Goal: Task Accomplishment & Management: Use online tool/utility

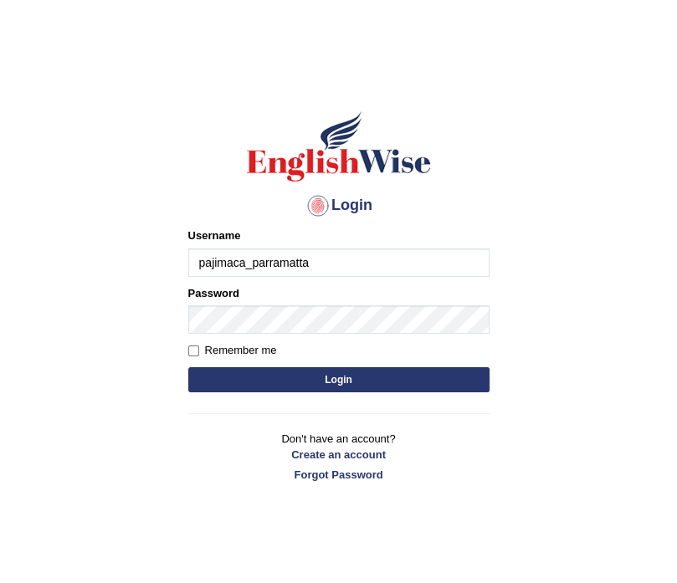
type input "pajimaca_parramatta"
click at [271, 372] on button "Login" at bounding box center [338, 379] width 301 height 25
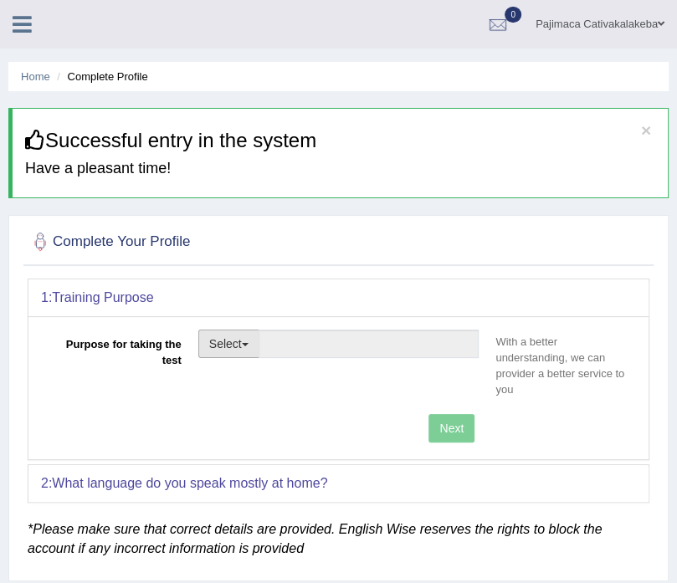
click at [233, 344] on button "Select" at bounding box center [228, 343] width 61 height 28
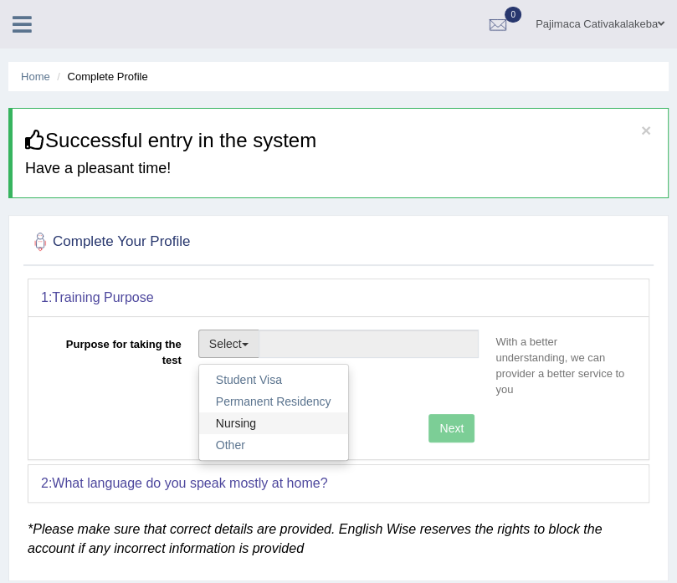
click at [253, 427] on link "Nursing" at bounding box center [273, 423] width 149 height 22
type input "Nursing"
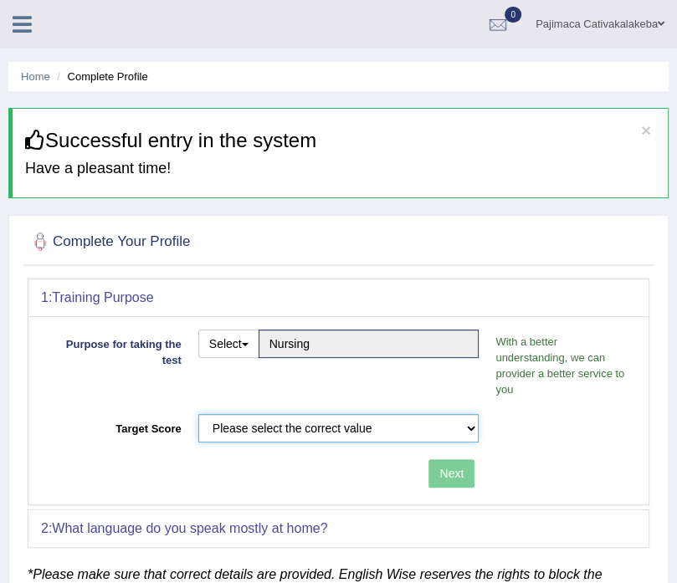
click at [254, 425] on select "Please select the correct value 50 (6 bands) 58 (6.5 bands) 65 (7 bands) 79 (8 …" at bounding box center [338, 428] width 281 height 28
select select "65"
click at [198, 414] on select "Please select the correct value 50 (6 bands) 58 (6.5 bands) 65 (7 bands) 79 (8 …" at bounding box center [338, 428] width 281 height 28
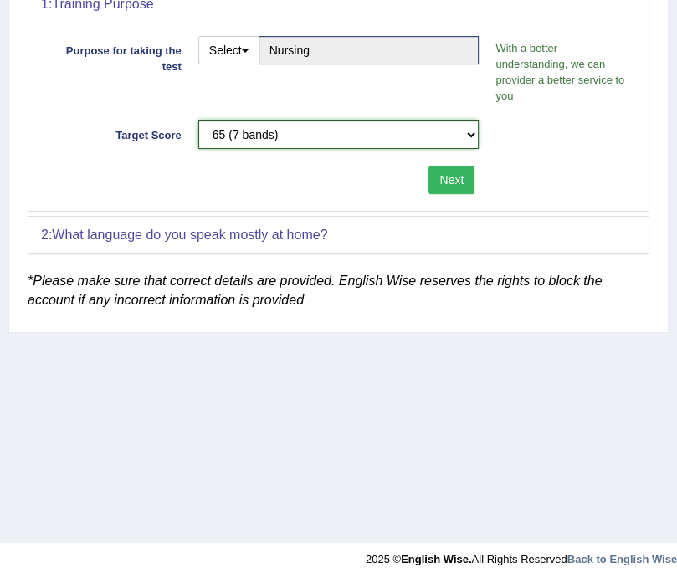
scroll to position [295, 0]
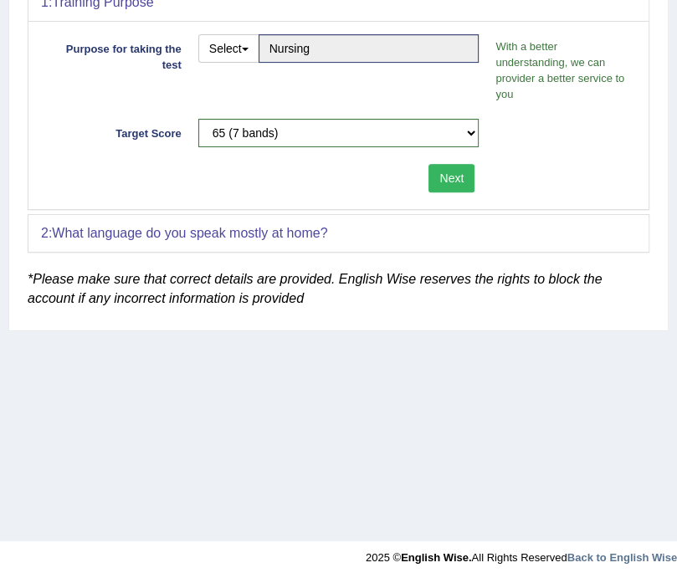
click at [456, 178] on button "Next" at bounding box center [451, 178] width 46 height 28
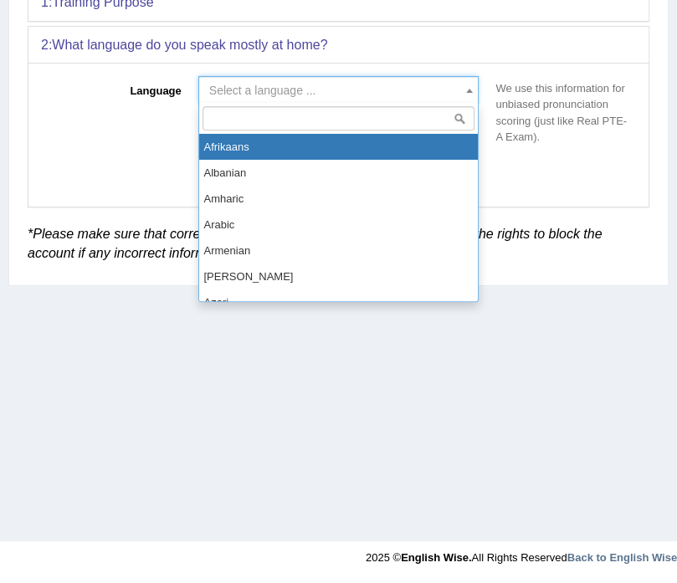
click at [234, 89] on span "Select a language ..." at bounding box center [262, 90] width 107 height 13
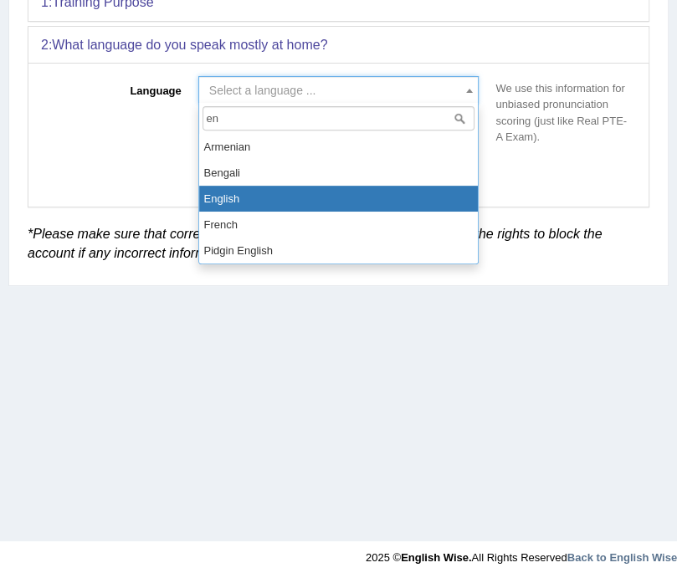
type input "en"
select select "English"
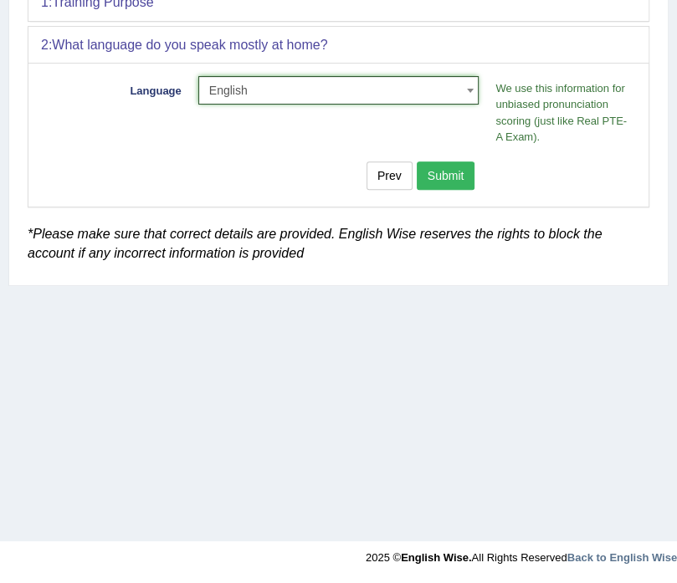
click at [442, 175] on button "Submit" at bounding box center [445, 175] width 59 height 28
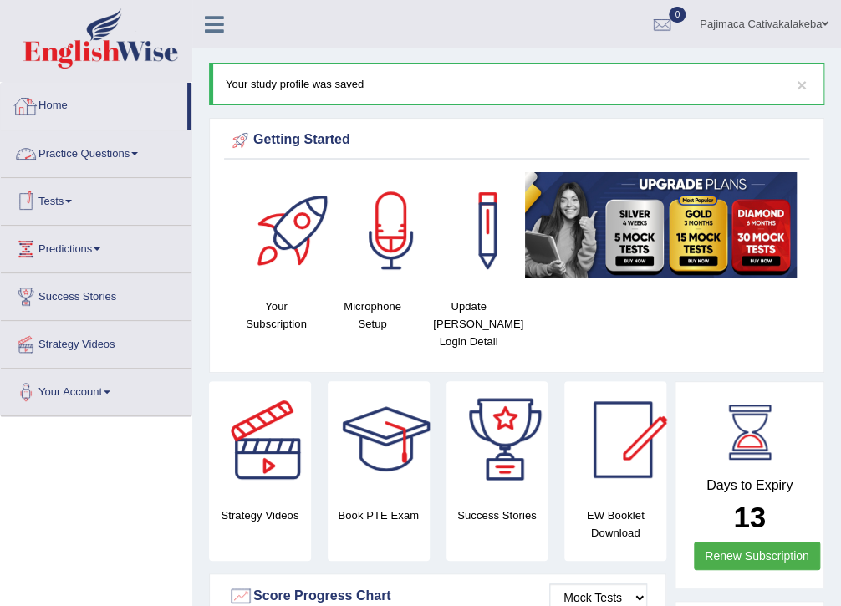
click at [59, 108] on link "Home" at bounding box center [94, 104] width 186 height 42
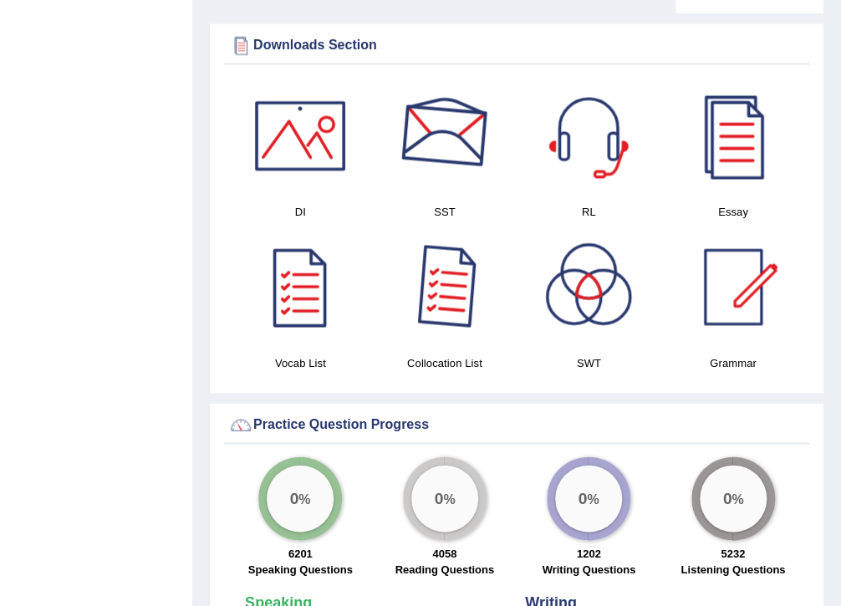
scroll to position [1137, 0]
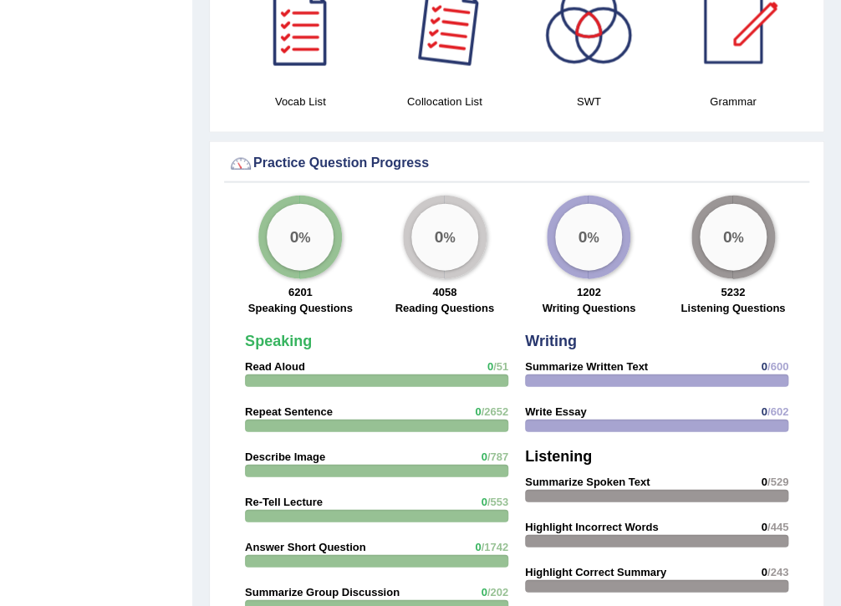
click at [462, 64] on div at bounding box center [444, 25] width 117 height 117
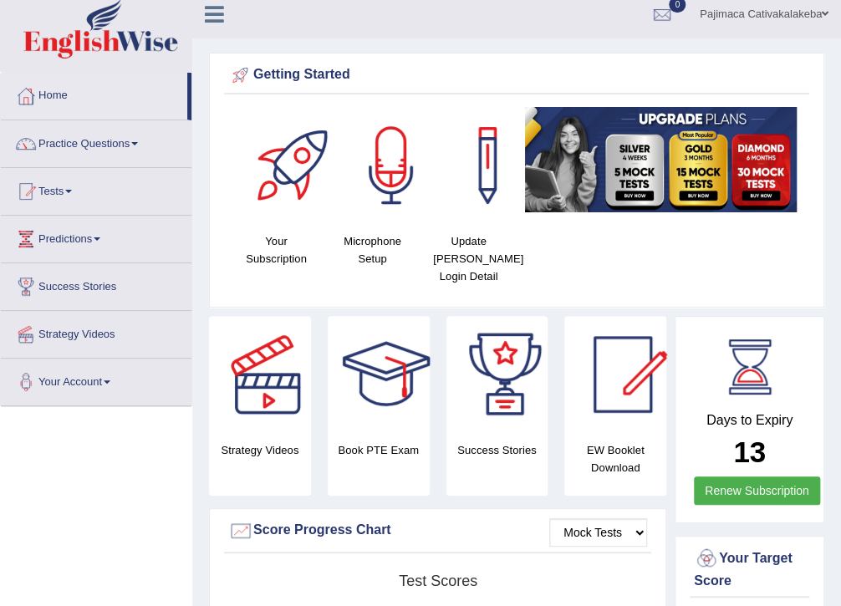
scroll to position [0, 0]
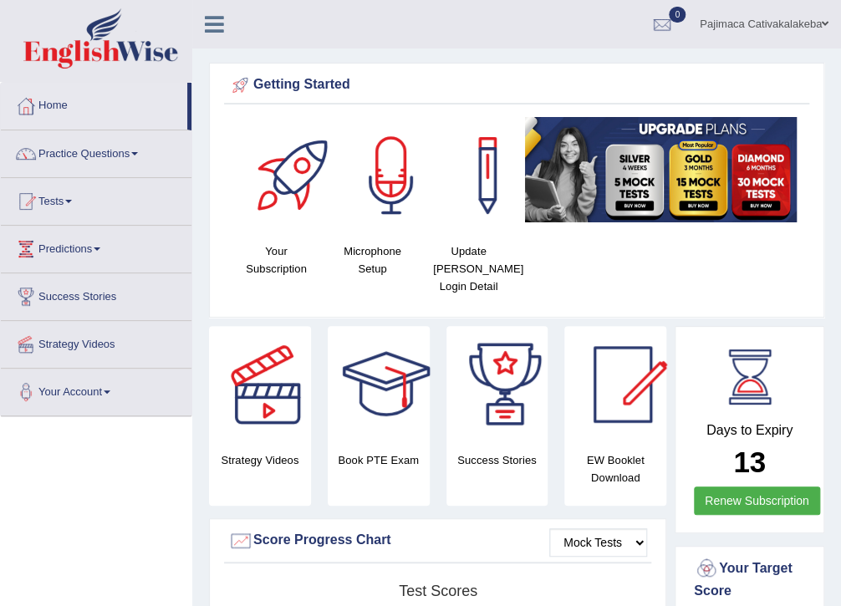
click at [136, 150] on link "Practice Questions" at bounding box center [96, 151] width 191 height 42
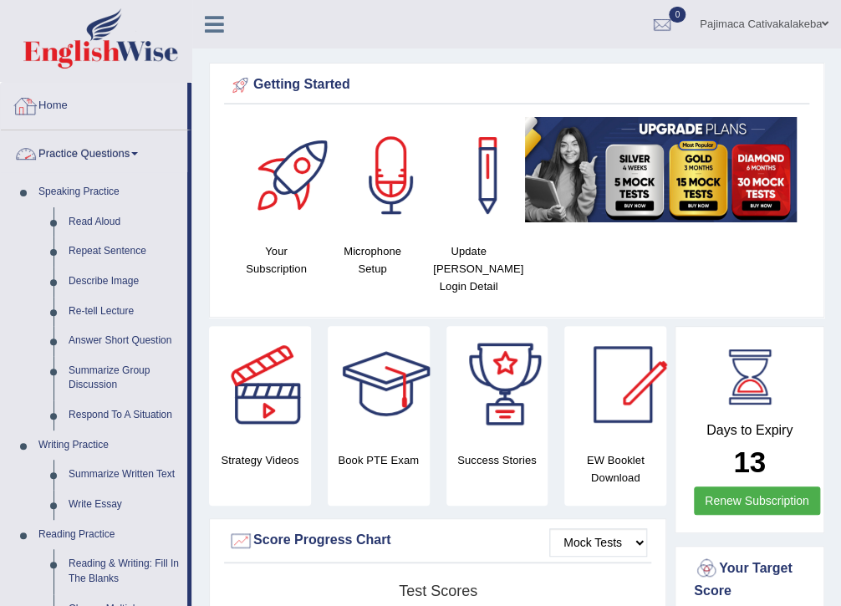
click at [125, 151] on link "Practice Questions" at bounding box center [94, 151] width 186 height 42
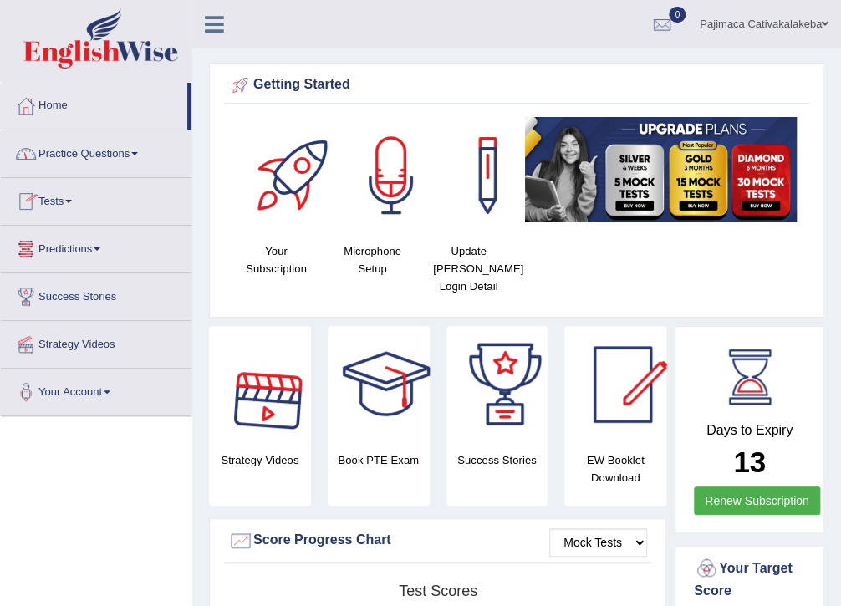
click at [110, 153] on link "Practice Questions" at bounding box center [96, 151] width 191 height 42
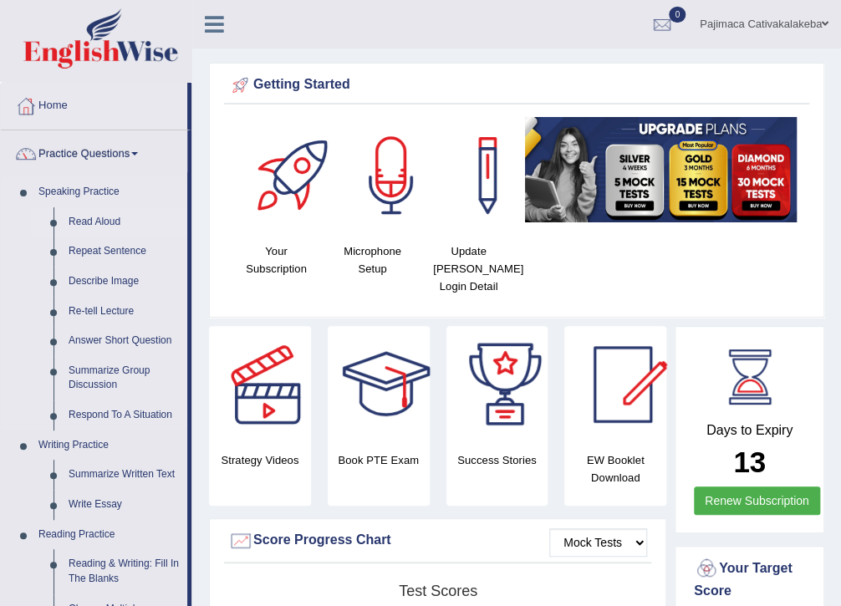
click at [95, 217] on link "Read Aloud" at bounding box center [124, 222] width 126 height 30
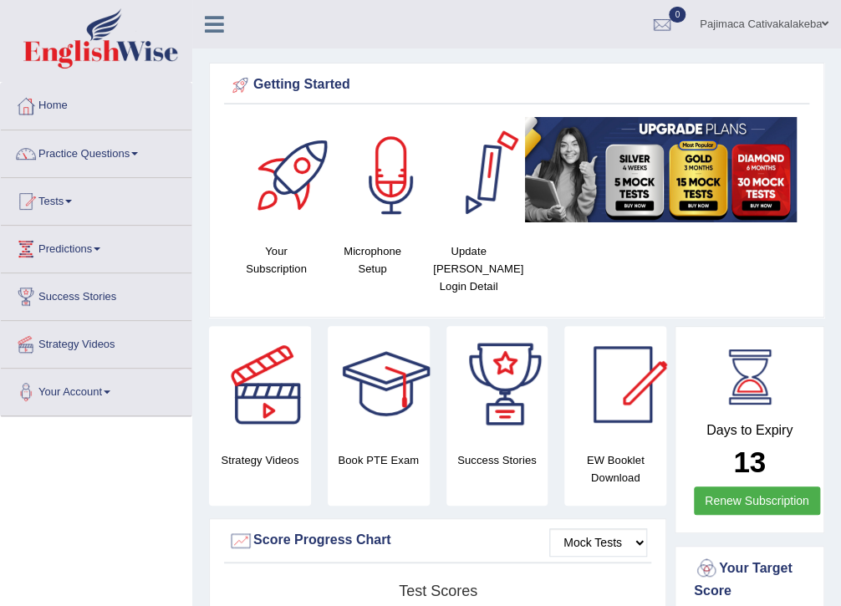
click at [478, 251] on h4 "Update [PERSON_NAME] Login Detail" at bounding box center [468, 269] width 79 height 53
click at [472, 275] on h4 "Update [PERSON_NAME] Login Detail" at bounding box center [468, 269] width 79 height 53
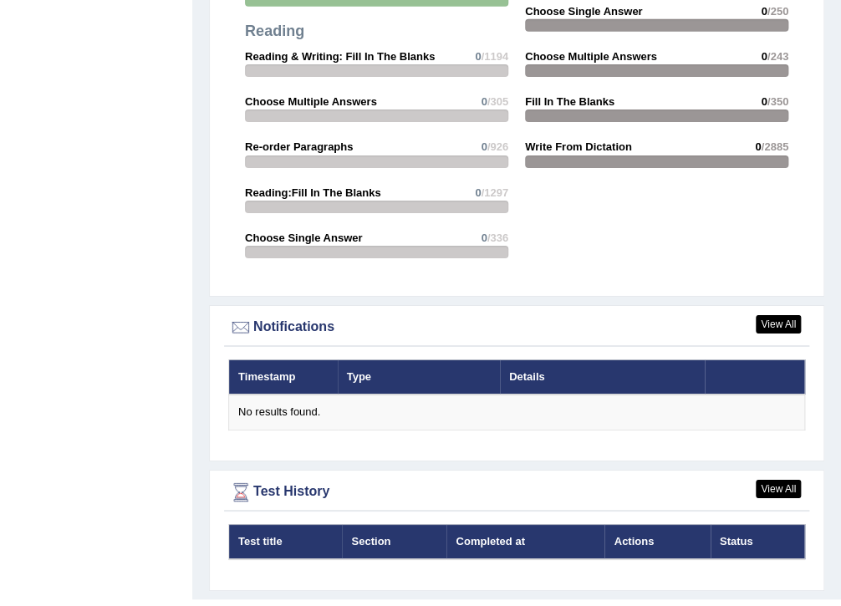
scroll to position [1818, 0]
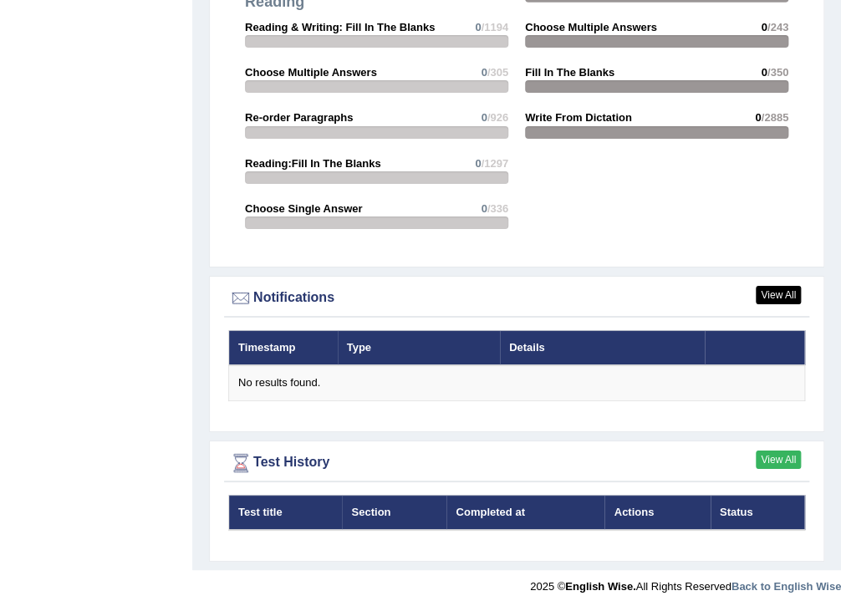
click at [796, 453] on link "View All" at bounding box center [778, 460] width 45 height 18
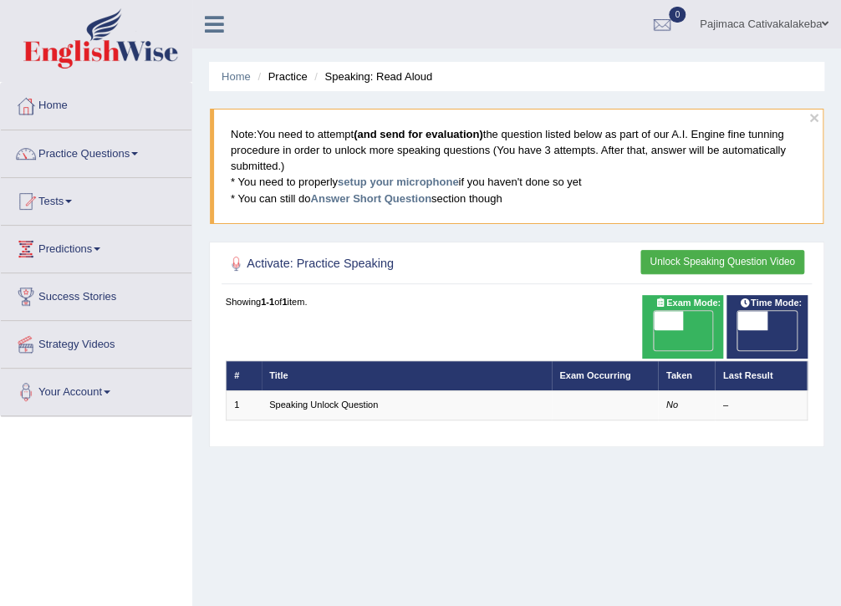
click at [653, 330] on span "OFF" at bounding box center [638, 340] width 29 height 20
checkbox input "true"
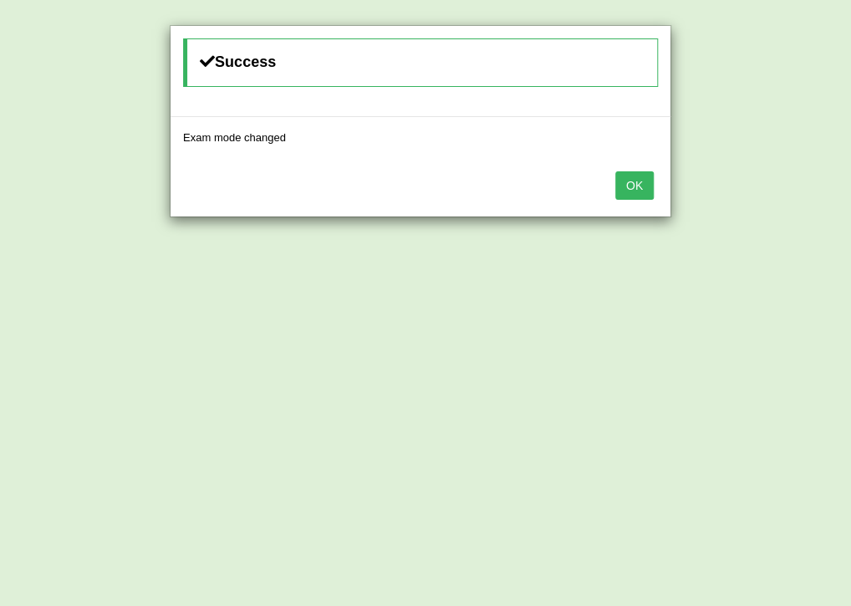
click at [638, 178] on button "OK" at bounding box center [634, 185] width 38 height 28
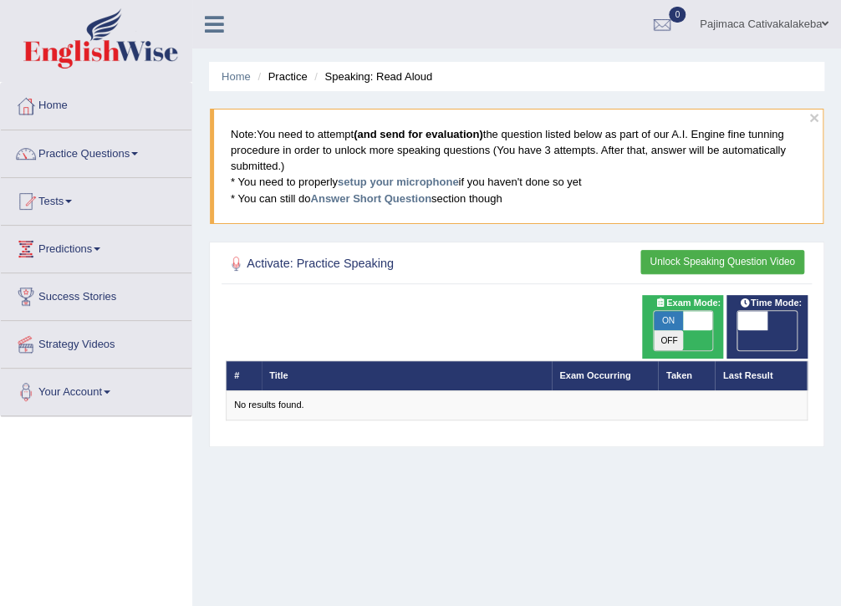
click at [738, 330] on span "OFF" at bounding box center [722, 340] width 29 height 20
checkbox input "true"
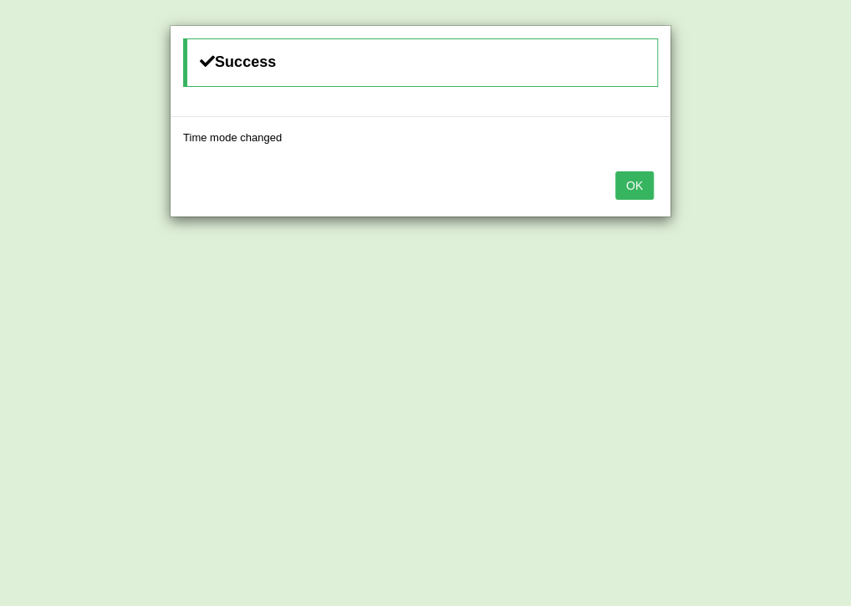
click at [639, 183] on button "OK" at bounding box center [634, 185] width 38 height 28
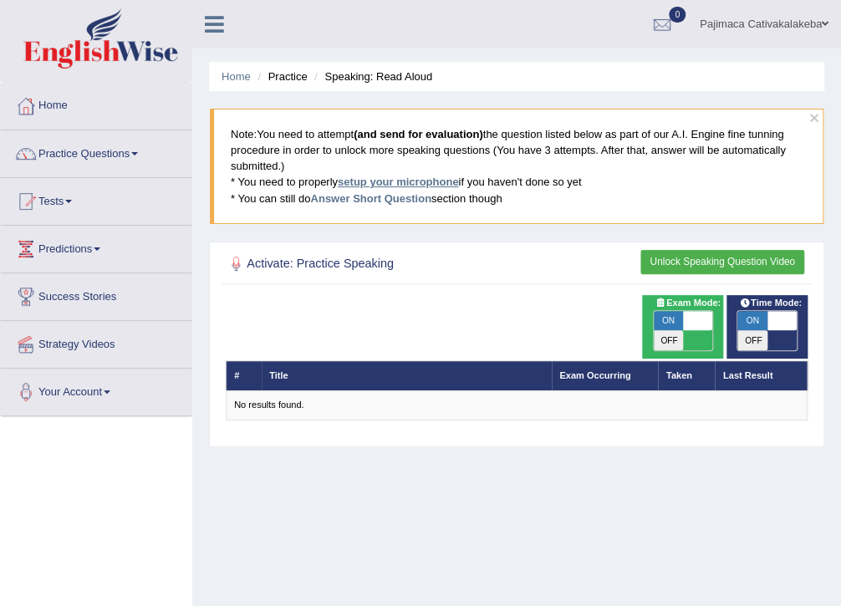
click at [387, 181] on link "setup your microphone" at bounding box center [398, 182] width 120 height 13
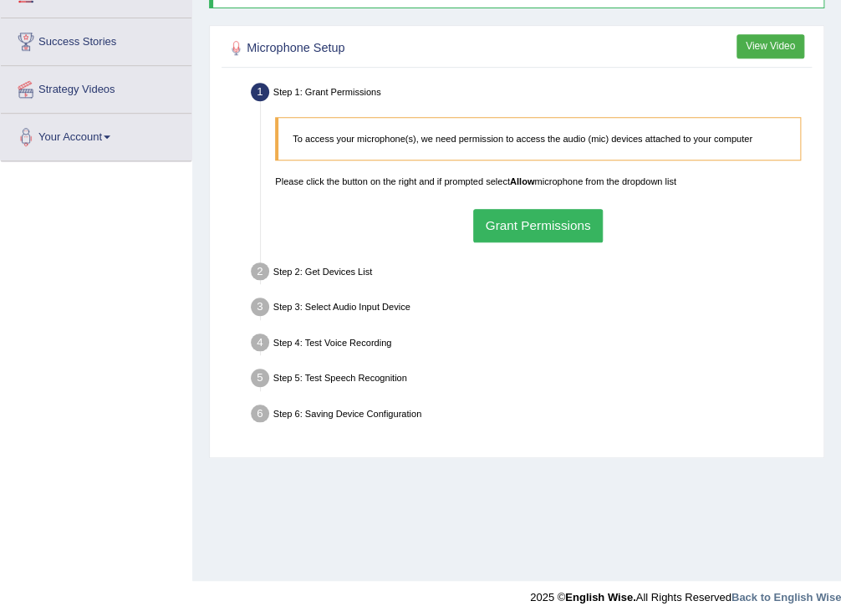
scroll to position [268, 0]
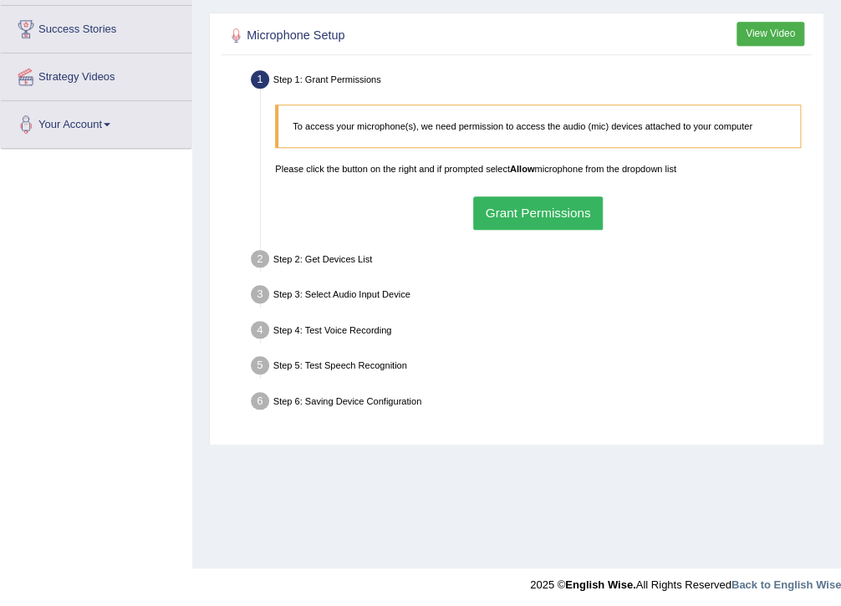
click at [548, 211] on button "Grant Permissions" at bounding box center [538, 213] width 130 height 33
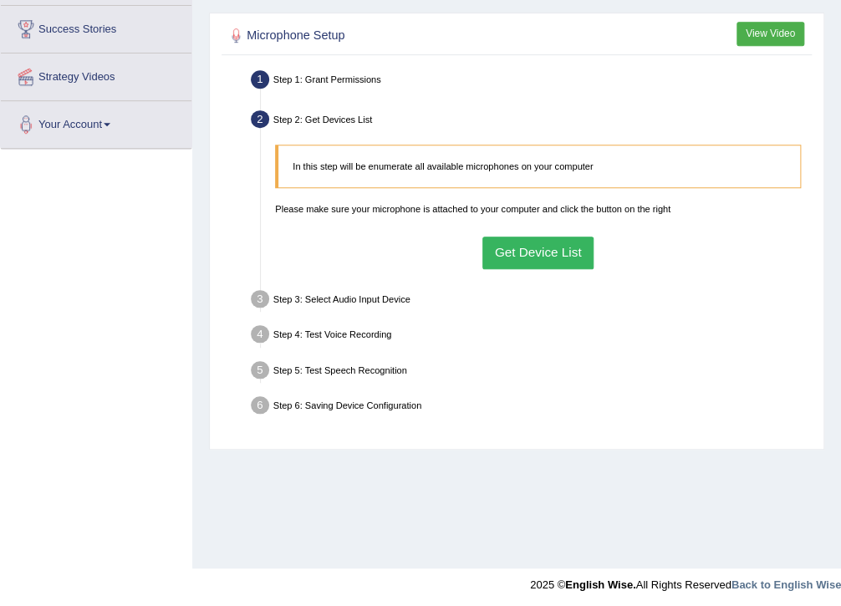
click at [520, 251] on button "Get Device List" at bounding box center [538, 253] width 111 height 33
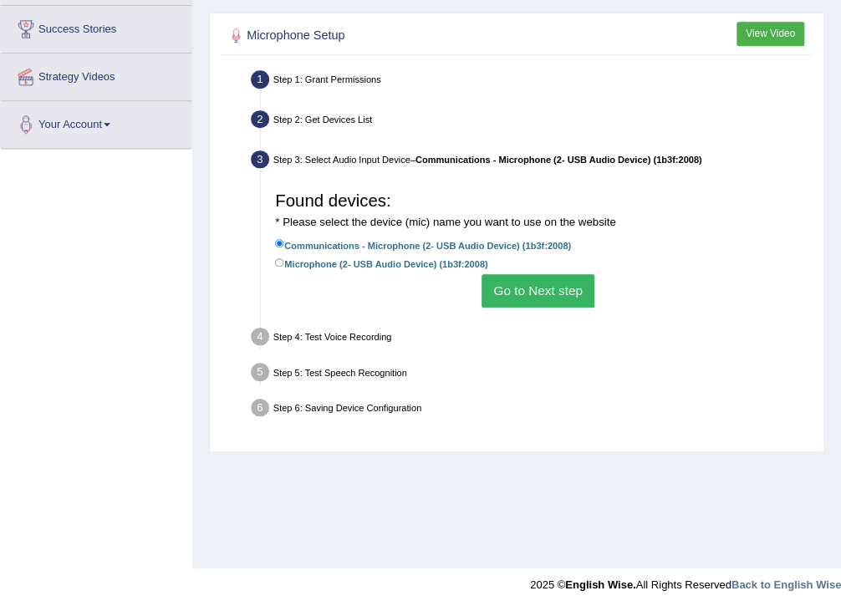
click at [532, 291] on button "Go to Next step" at bounding box center [538, 290] width 113 height 33
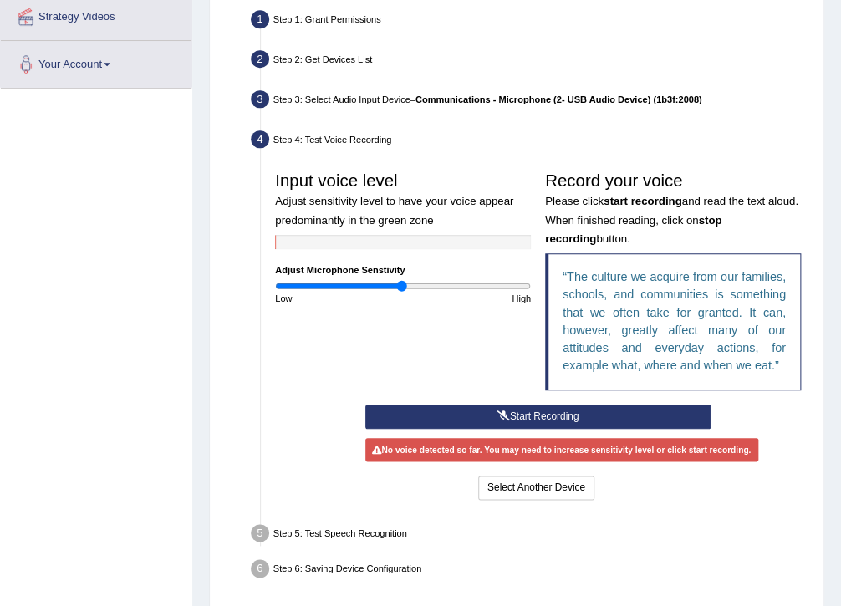
scroll to position [386, 0]
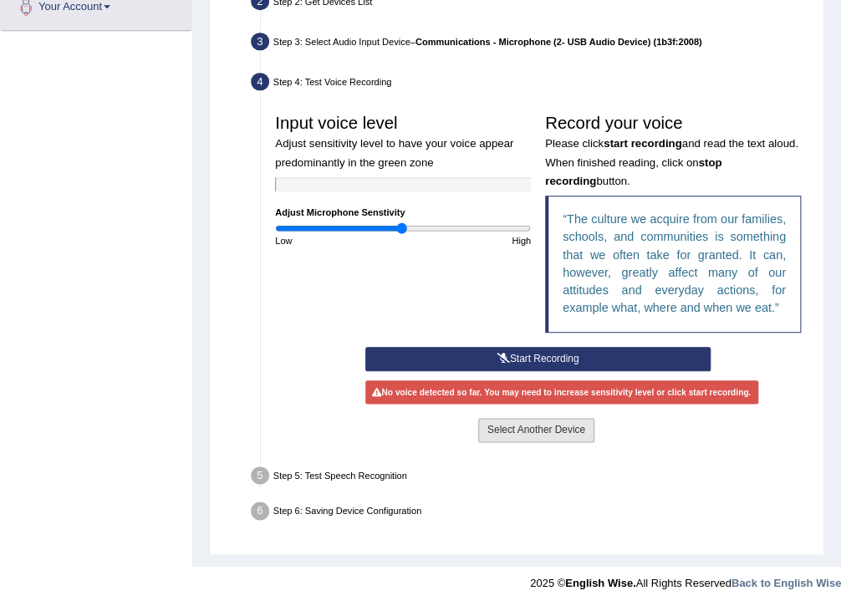
click at [530, 424] on button "Select Another Device" at bounding box center [536, 430] width 116 height 24
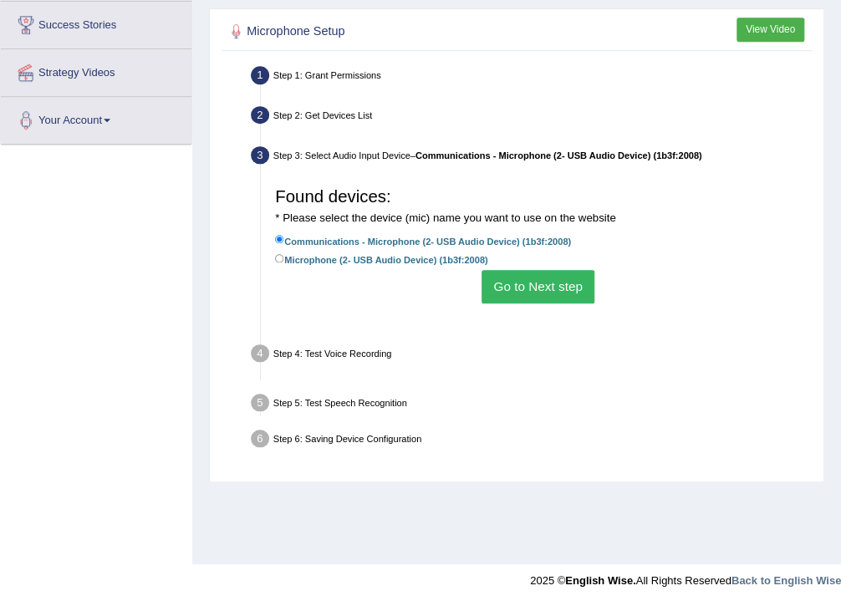
scroll to position [272, 0]
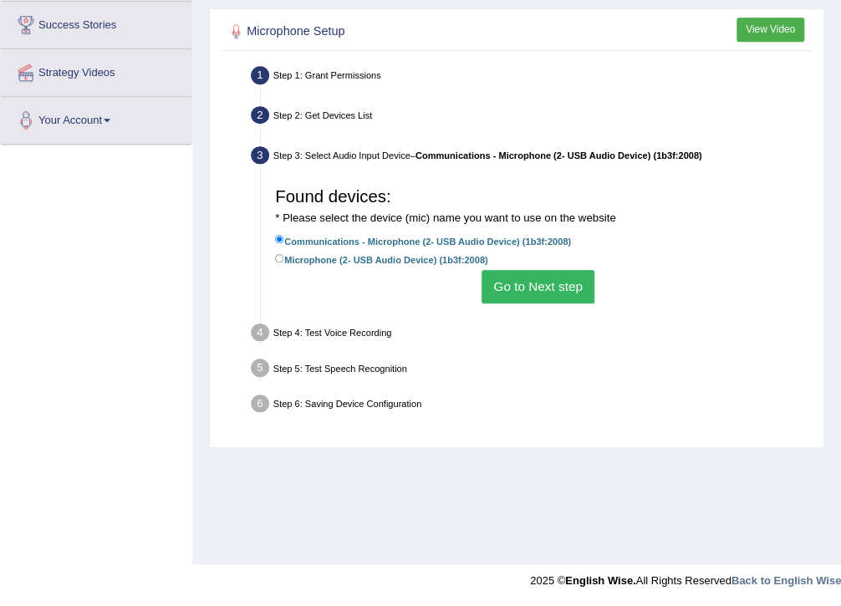
click at [519, 288] on button "Go to Next step" at bounding box center [538, 286] width 113 height 33
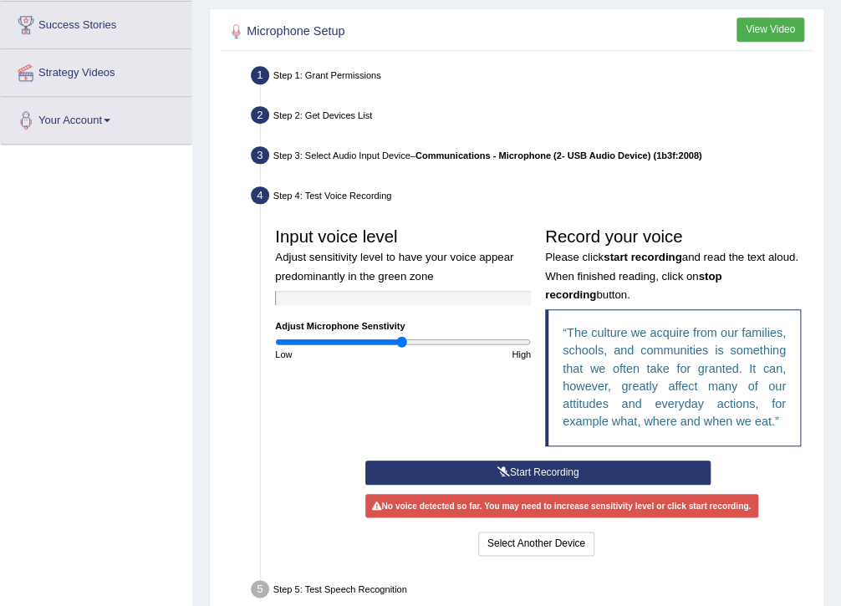
drag, startPoint x: 337, startPoint y: 295, endPoint x: 363, endPoint y: 304, distance: 27.2
click at [338, 295] on div at bounding box center [403, 298] width 256 height 14
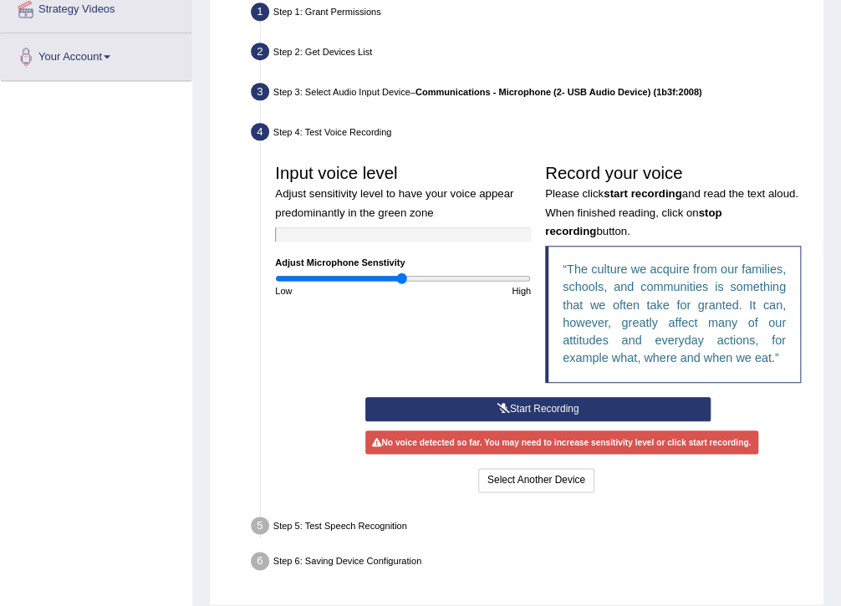
scroll to position [386, 0]
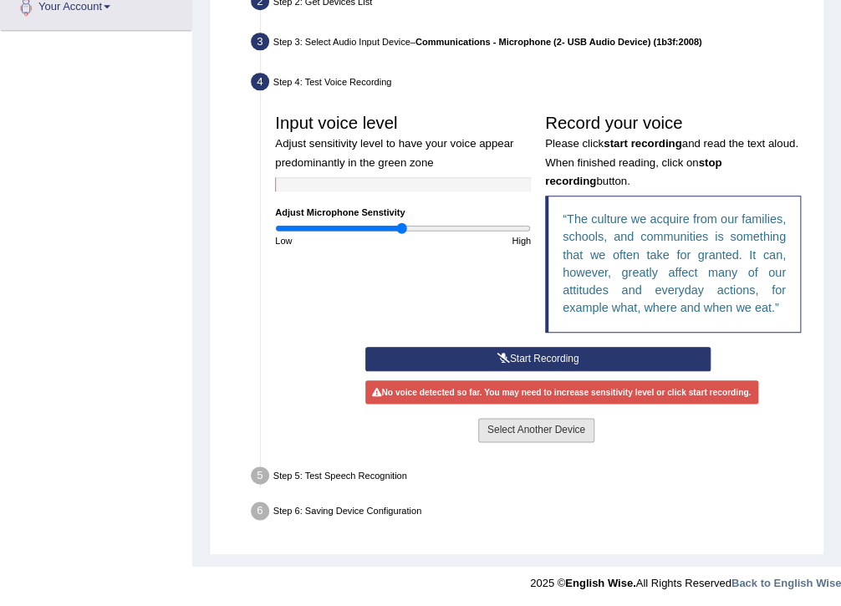
click at [534, 430] on button "Select Another Device" at bounding box center [536, 430] width 116 height 24
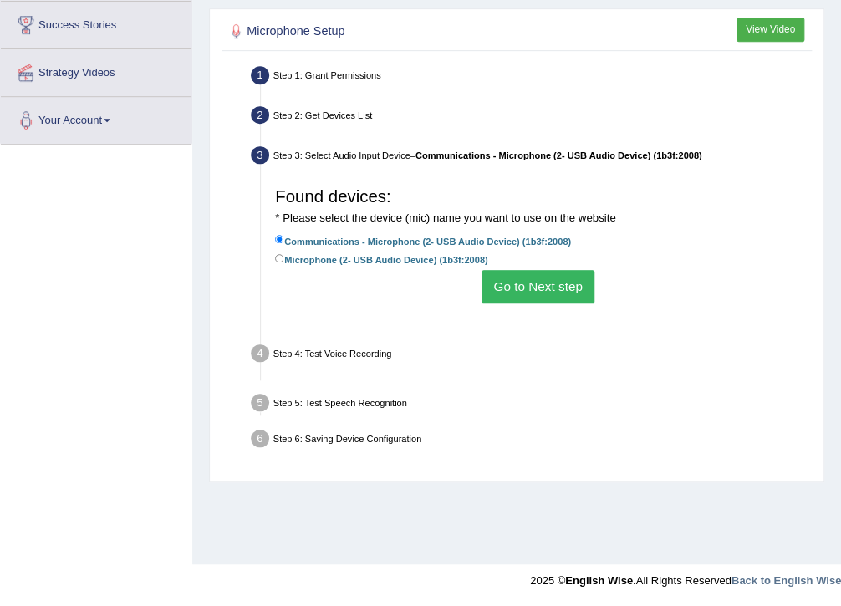
scroll to position [272, 0]
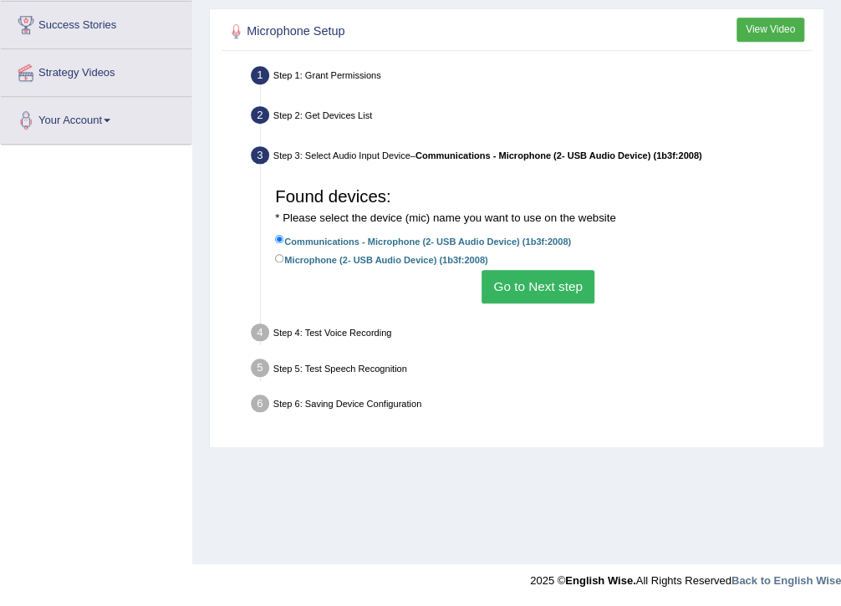
click at [321, 254] on label "Microphone (2- USB Audio Device) (1b3f:2008)" at bounding box center [381, 259] width 212 height 16
click at [284, 254] on input "Microphone (2- USB Audio Device) (1b3f:2008)" at bounding box center [279, 258] width 9 height 9
radio input "true"
click at [562, 294] on button "Go to Next step" at bounding box center [538, 286] width 113 height 33
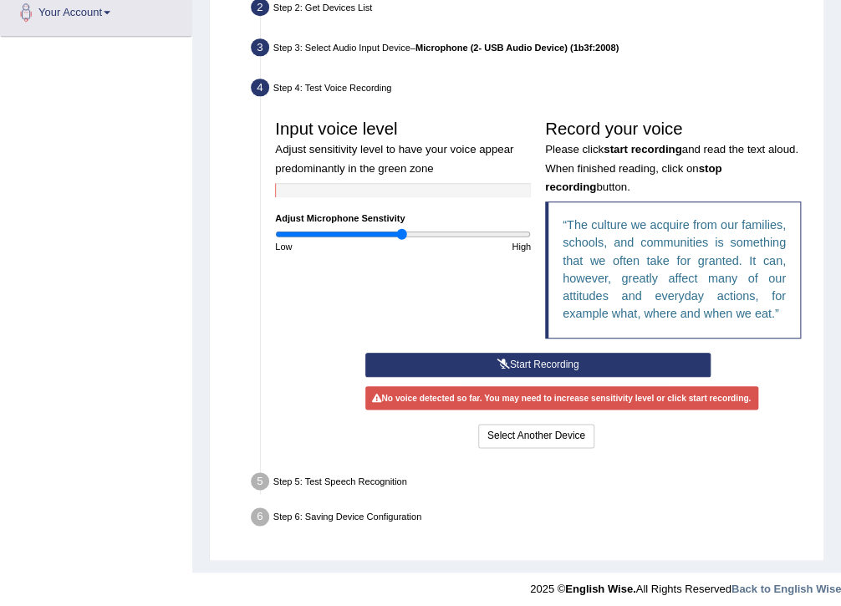
scroll to position [386, 0]
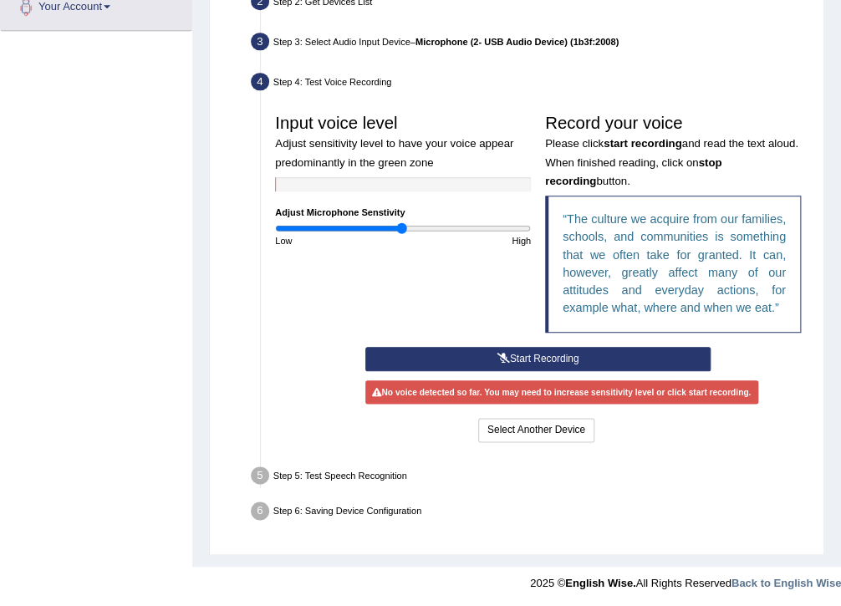
click at [529, 355] on button "Start Recording" at bounding box center [537, 359] width 345 height 24
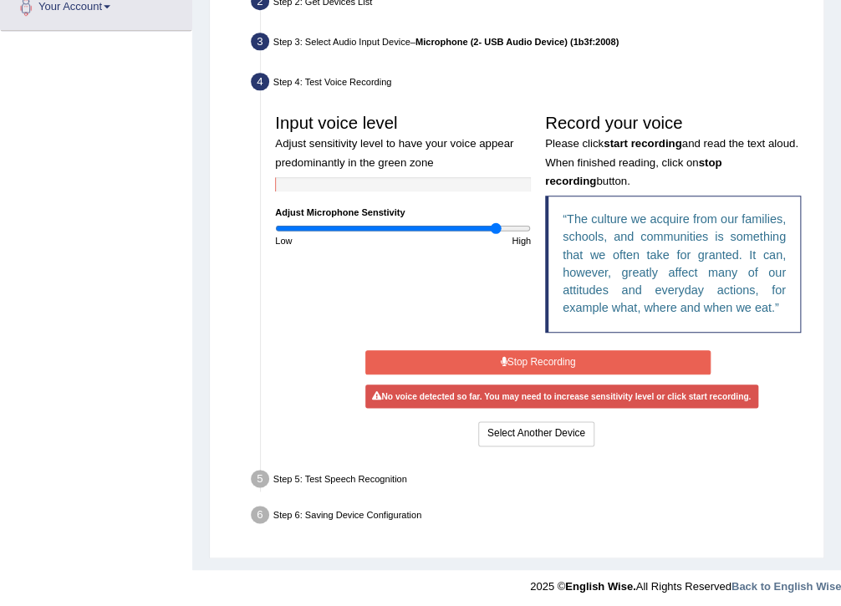
click at [495, 226] on input "range" at bounding box center [403, 228] width 256 height 12
type input "1.94"
click at [518, 227] on input "range" at bounding box center [403, 228] width 256 height 12
drag, startPoint x: 351, startPoint y: 182, endPoint x: 374, endPoint y: 183, distance: 22.6
click at [352, 183] on div at bounding box center [403, 184] width 256 height 14
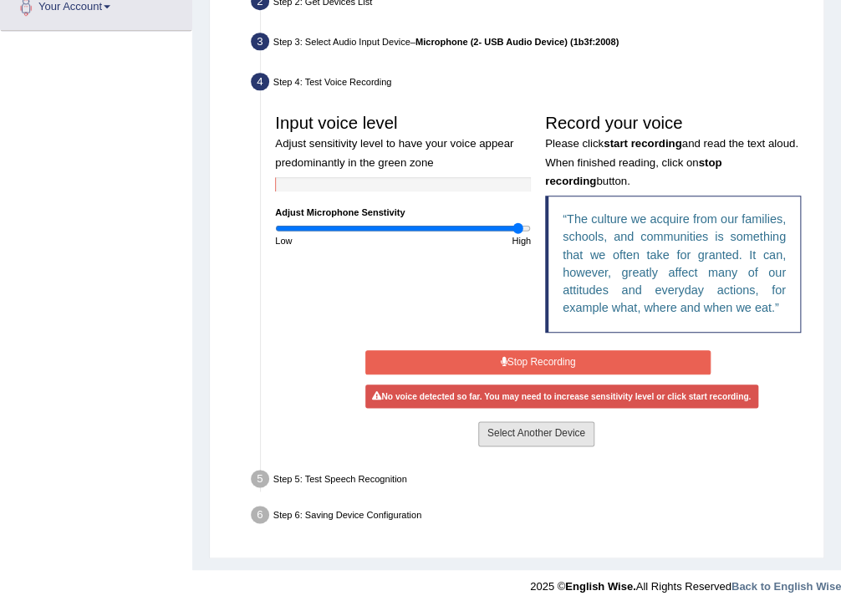
click at [539, 433] on button "Select Another Device" at bounding box center [536, 433] width 116 height 24
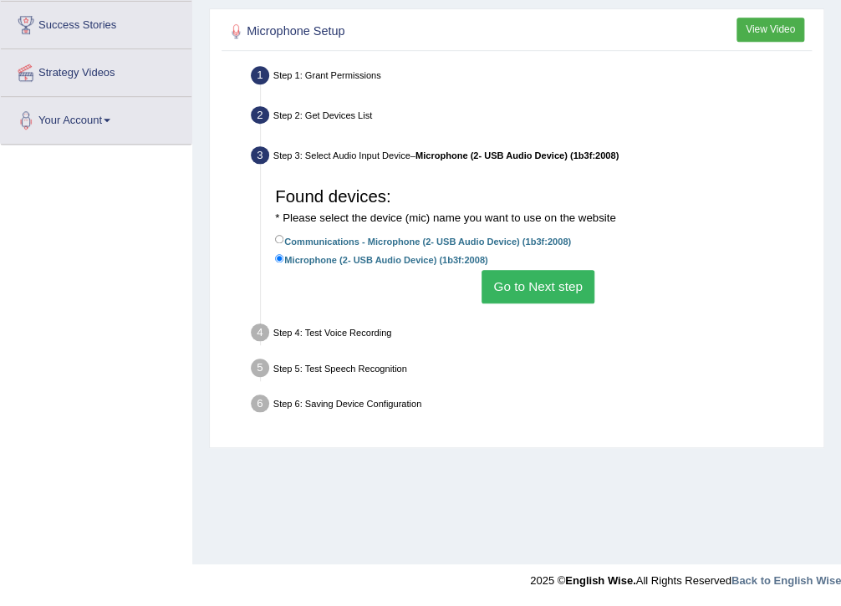
click at [413, 241] on label "Communications - Microphone (2- USB Audio Device) (1b3f:2008)" at bounding box center [423, 240] width 296 height 16
click at [284, 241] on input "Communications - Microphone (2- USB Audio Device) (1b3f:2008)" at bounding box center [279, 239] width 9 height 9
radio input "true"
click at [539, 287] on button "Go to Next step" at bounding box center [538, 286] width 113 height 33
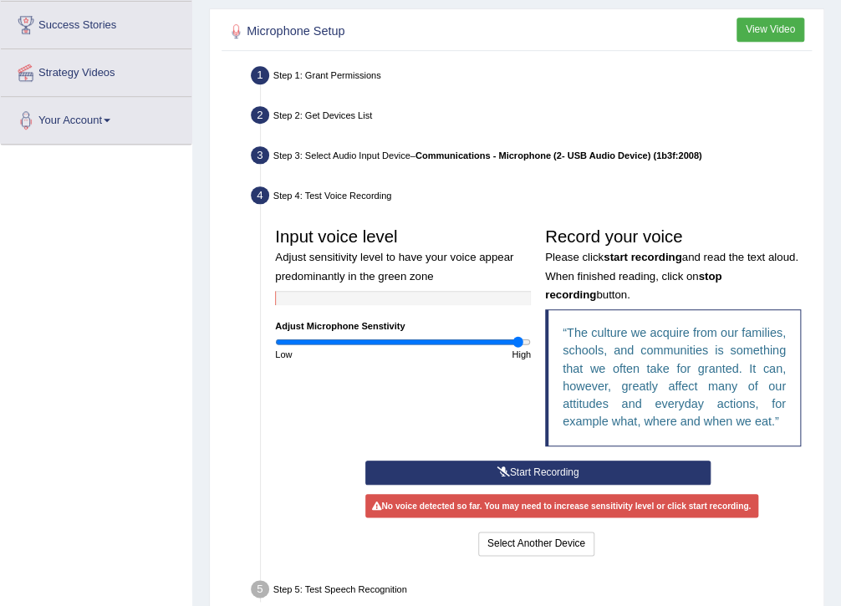
click at [518, 464] on button "Start Recording" at bounding box center [537, 473] width 345 height 24
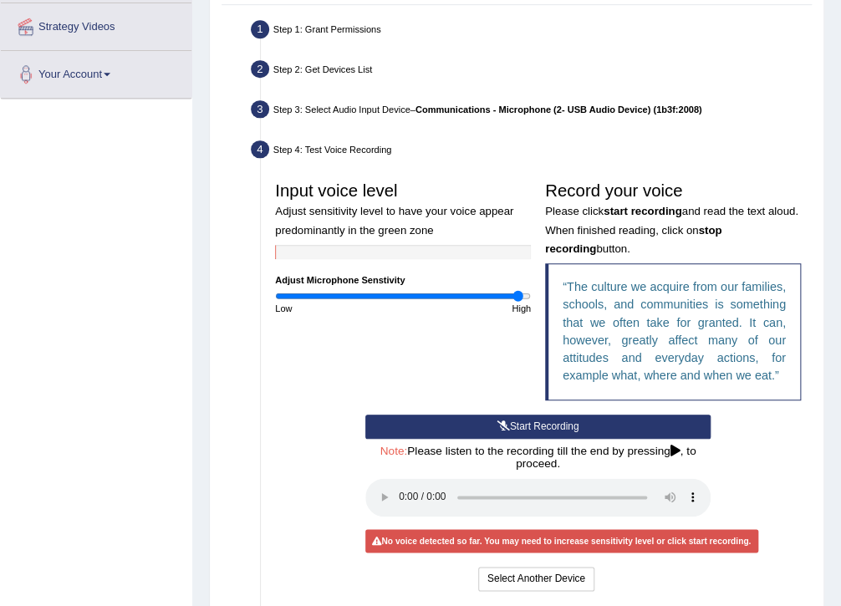
scroll to position [406, 0]
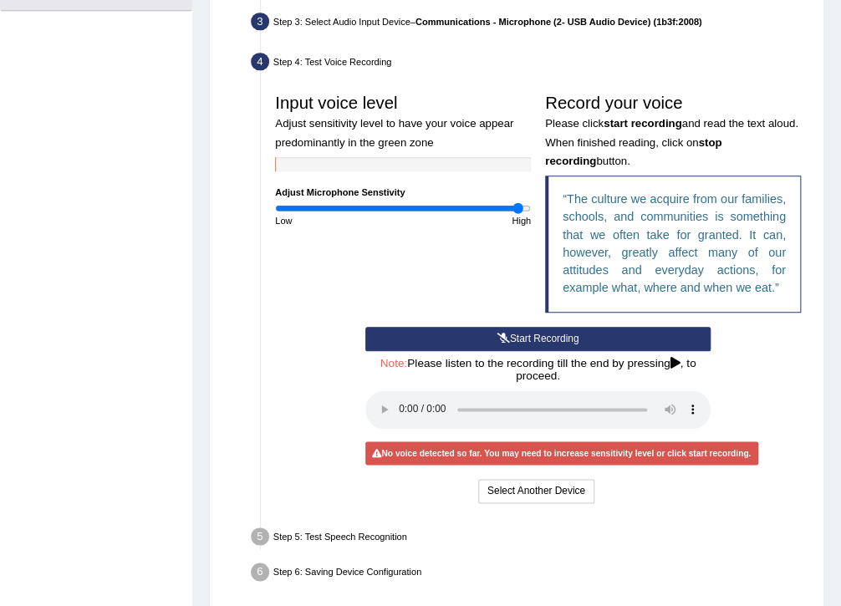
click at [560, 338] on button "Start Recording" at bounding box center [537, 339] width 345 height 24
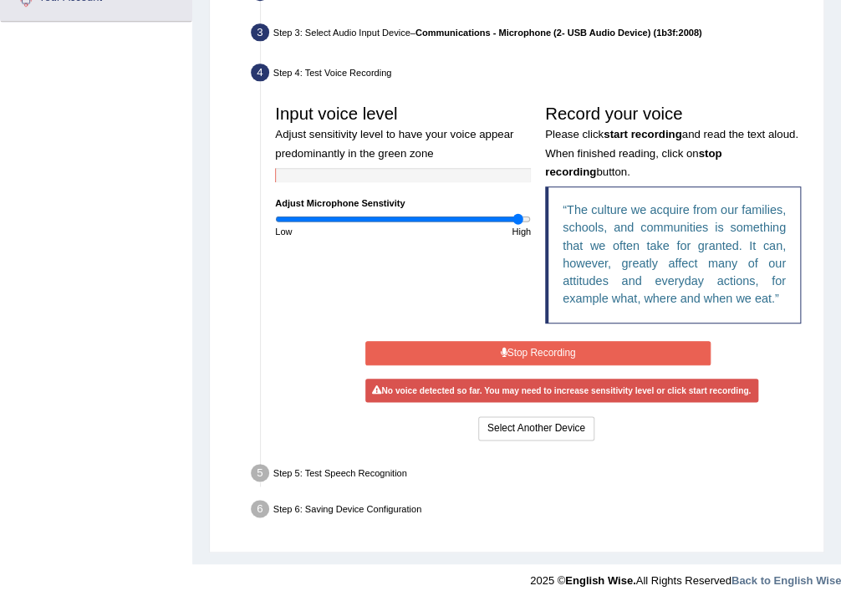
scroll to position [390, 0]
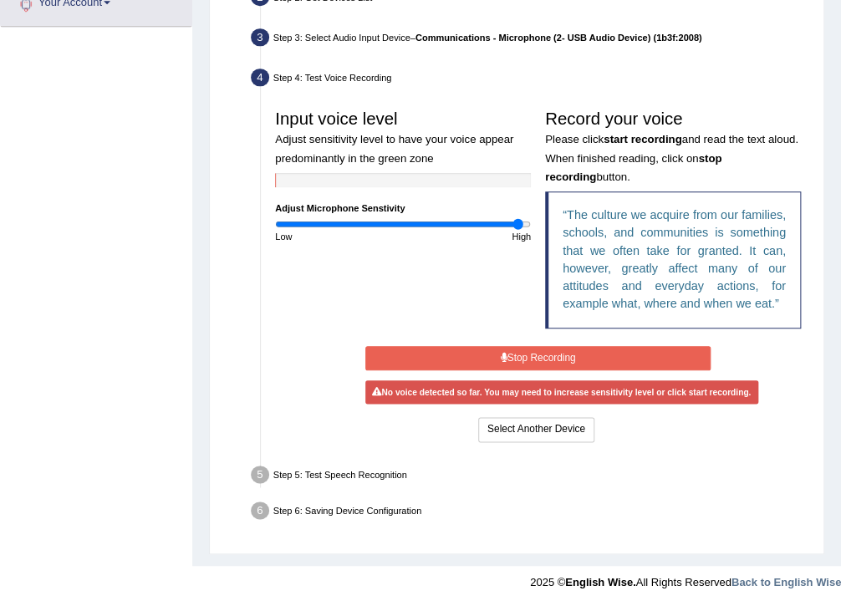
click at [577, 358] on button "Stop Recording" at bounding box center [537, 358] width 345 height 24
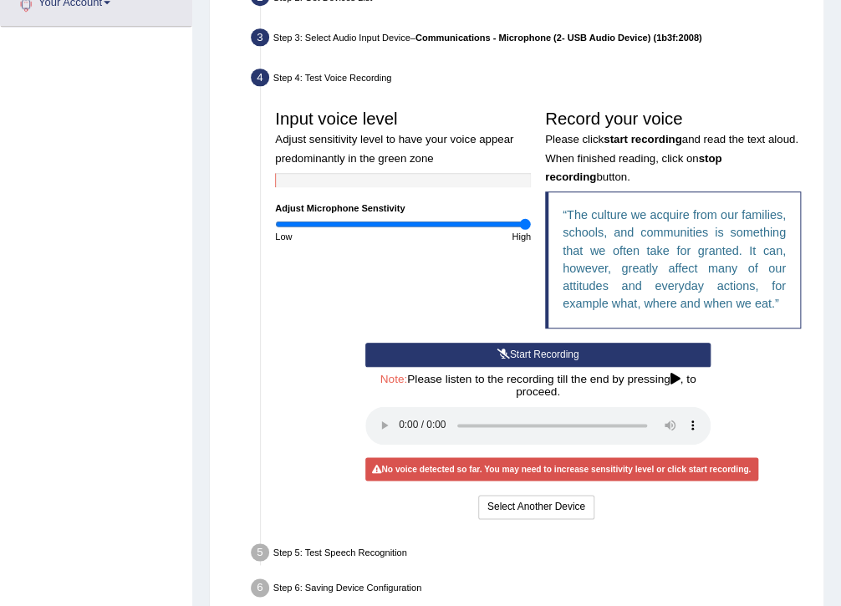
type input "2"
click at [525, 222] on input "range" at bounding box center [403, 224] width 256 height 12
click at [529, 222] on input "range" at bounding box center [403, 224] width 256 height 12
click at [546, 348] on button "Start Recording" at bounding box center [537, 355] width 345 height 24
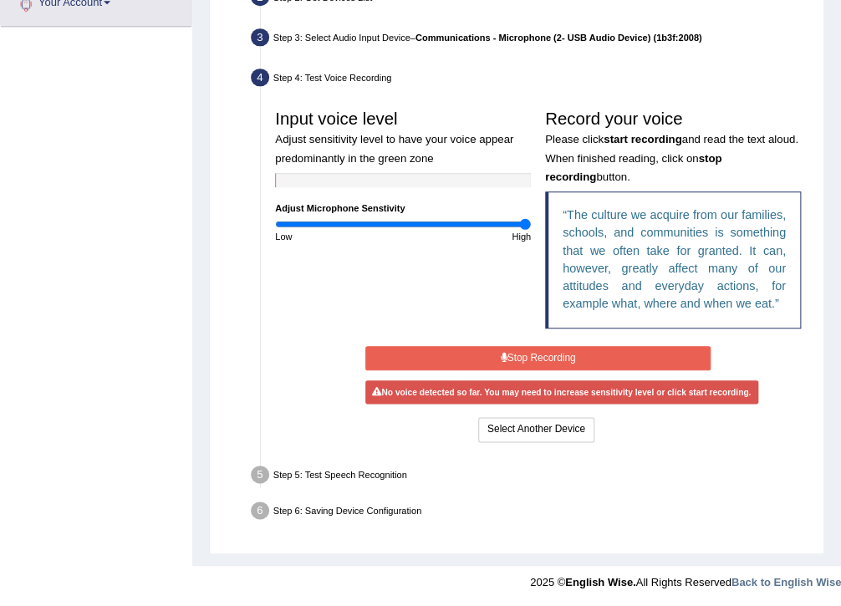
click at [532, 348] on button "Stop Recording" at bounding box center [537, 358] width 345 height 24
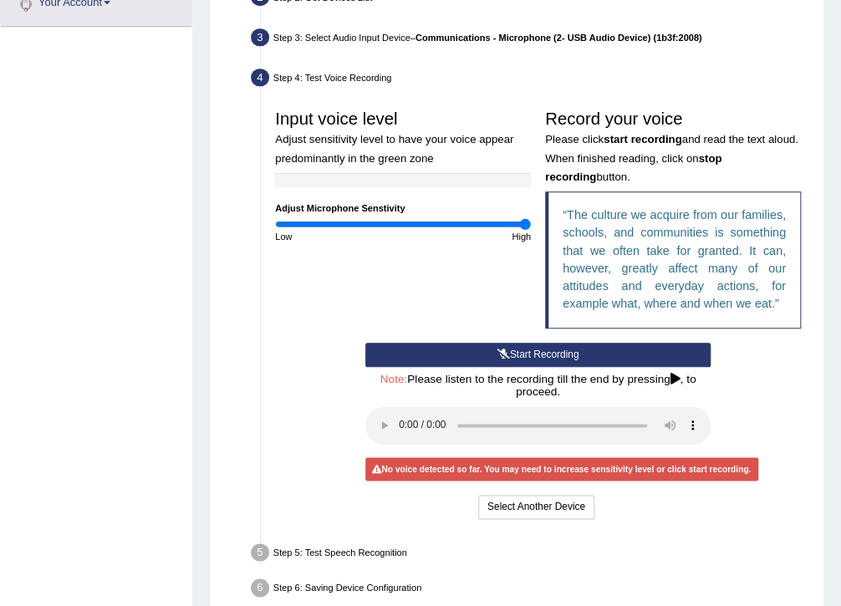
click at [676, 378] on icon at bounding box center [675, 380] width 10 height 12
click at [314, 181] on div at bounding box center [403, 180] width 256 height 14
click at [328, 181] on div at bounding box center [403, 180] width 256 height 14
click at [288, 174] on div at bounding box center [403, 180] width 256 height 14
click at [524, 354] on button "Start Recording" at bounding box center [537, 355] width 345 height 24
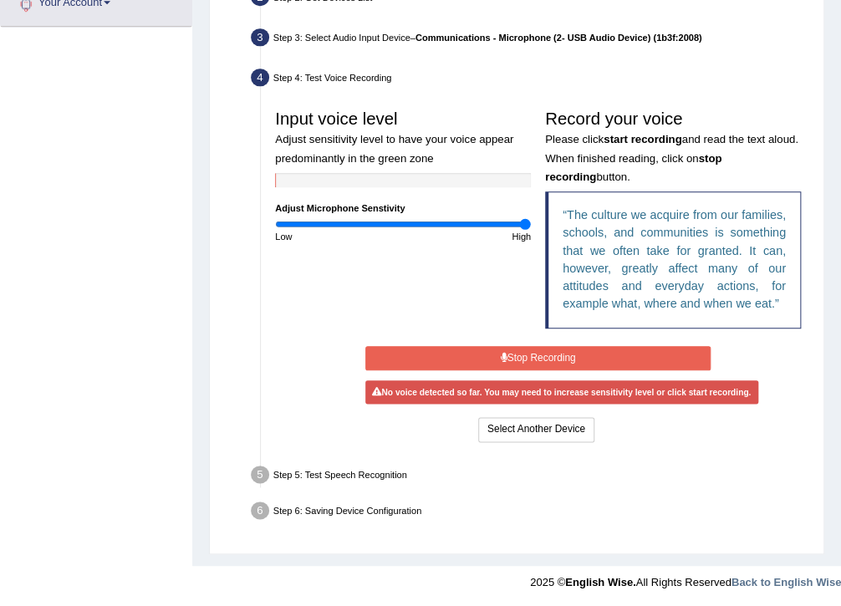
click at [552, 362] on button "Stop Recording" at bounding box center [537, 358] width 345 height 24
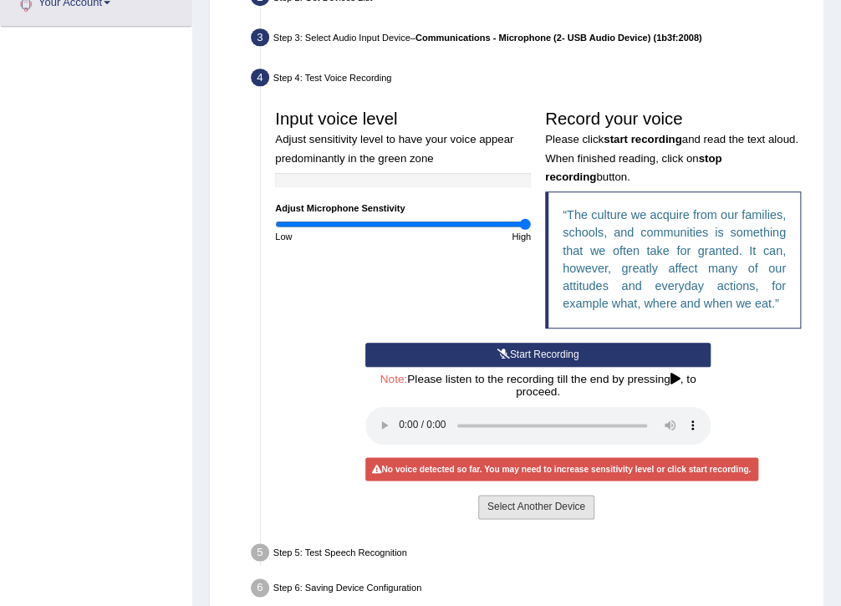
click at [563, 508] on button "Select Another Device" at bounding box center [536, 507] width 116 height 24
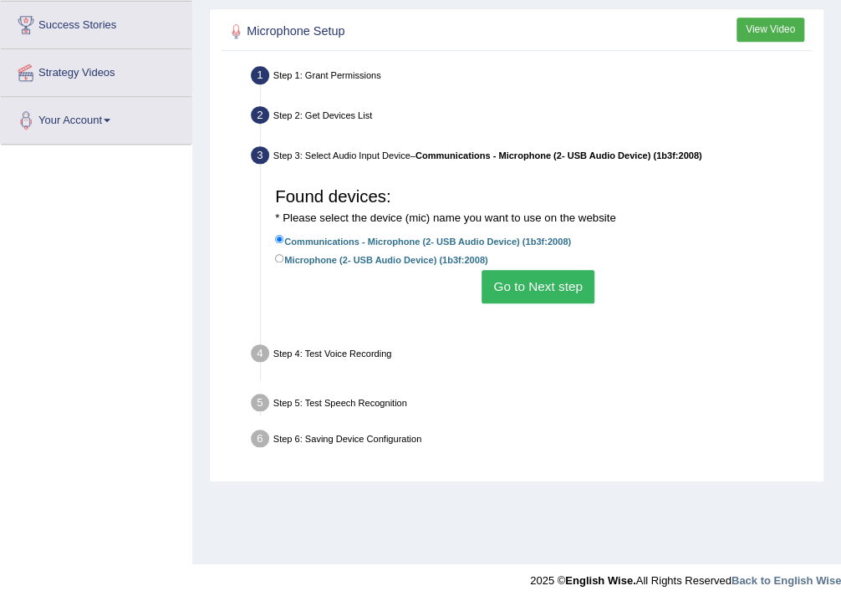
scroll to position [272, 0]
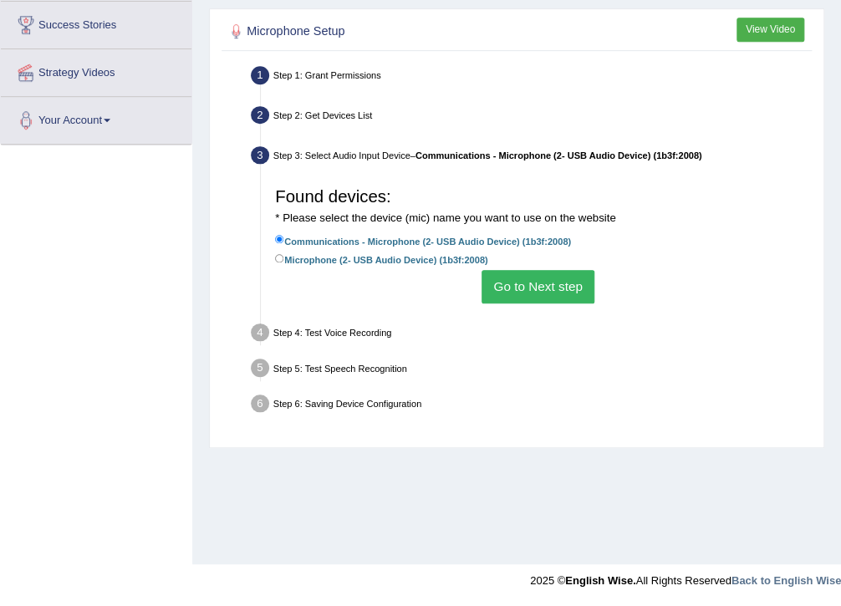
drag, startPoint x: 301, startPoint y: 259, endPoint x: 398, endPoint y: 270, distance: 97.6
click at [302, 259] on label "Microphone (2- USB Audio Device) (1b3f:2008)" at bounding box center [381, 259] width 212 height 16
click at [284, 259] on input "Microphone (2- USB Audio Device) (1b3f:2008)" at bounding box center [279, 258] width 9 height 9
radio input "true"
click at [540, 291] on button "Go to Next step" at bounding box center [538, 286] width 113 height 33
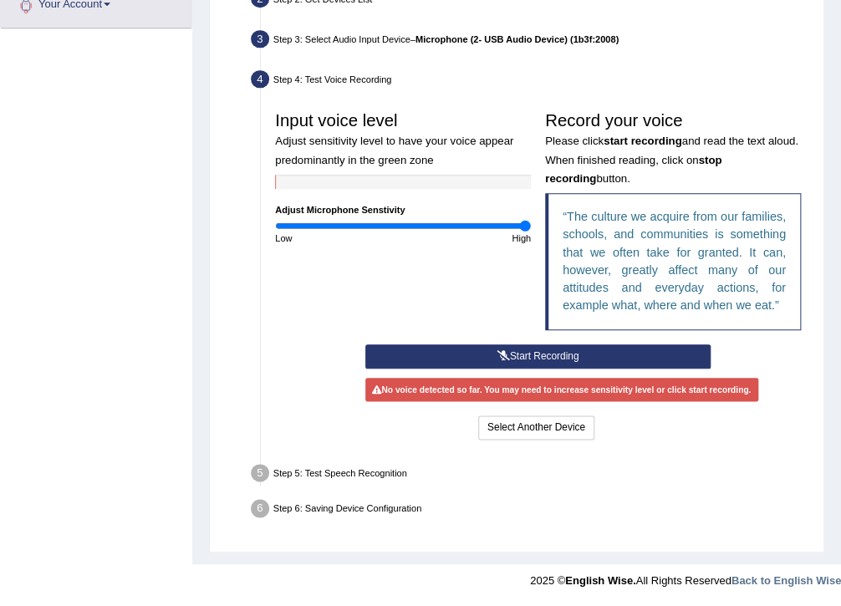
scroll to position [386, 0]
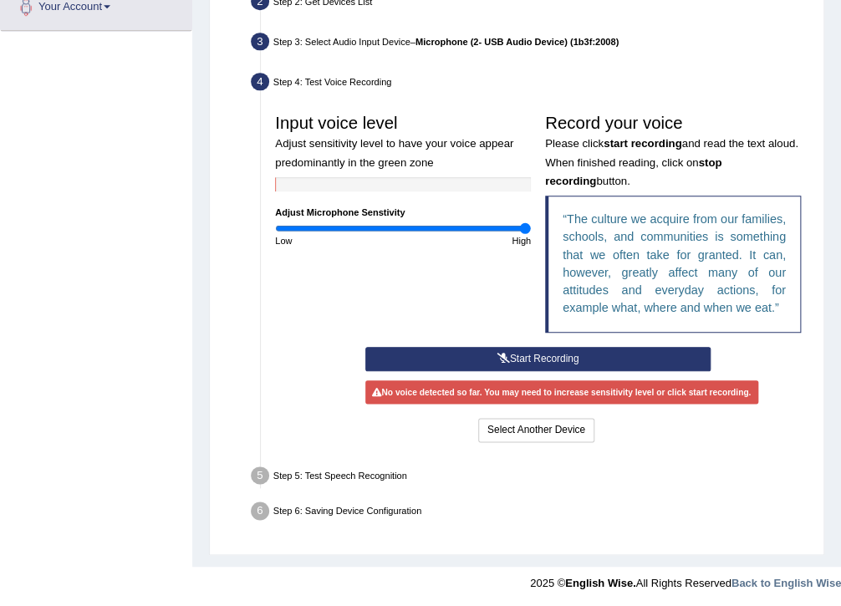
click at [605, 360] on button "Start Recording" at bounding box center [537, 359] width 345 height 24
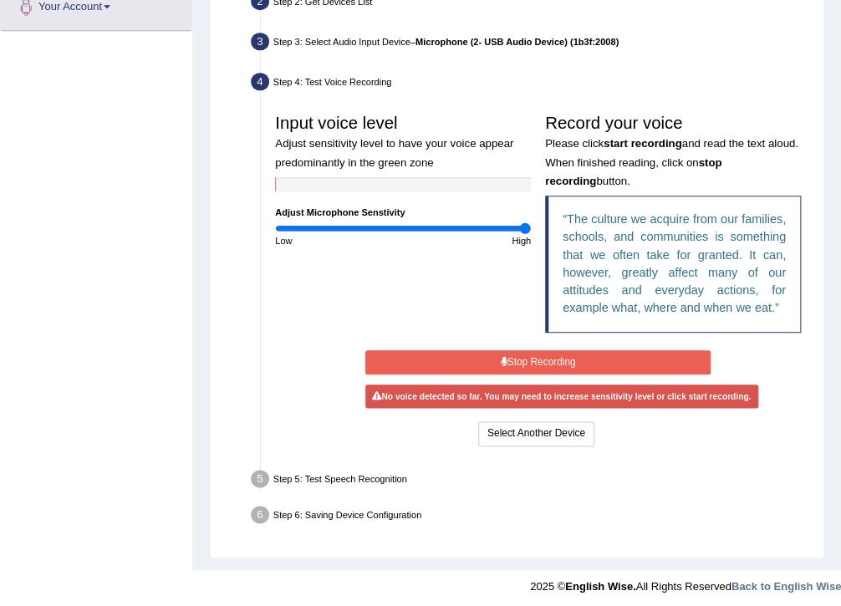
click at [529, 360] on button "Stop Recording" at bounding box center [537, 362] width 345 height 24
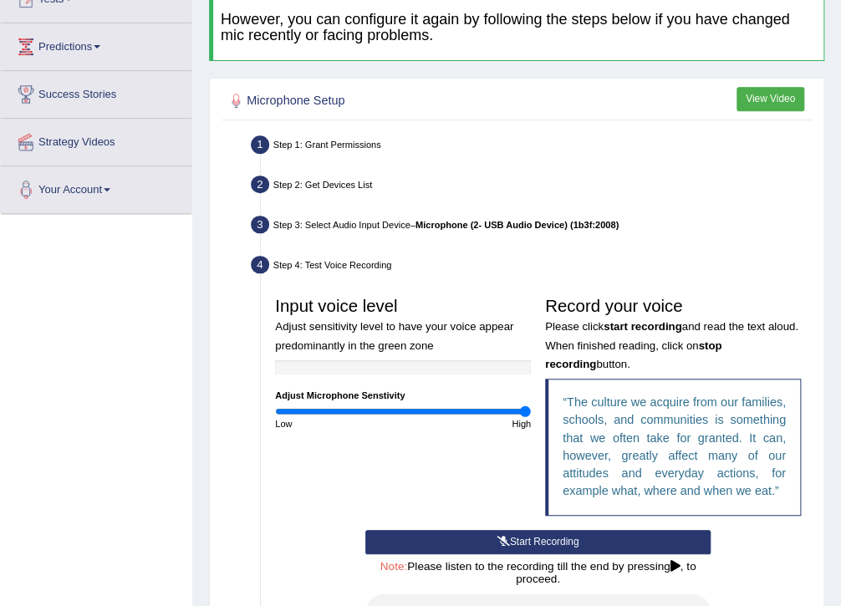
scroll to position [118, 0]
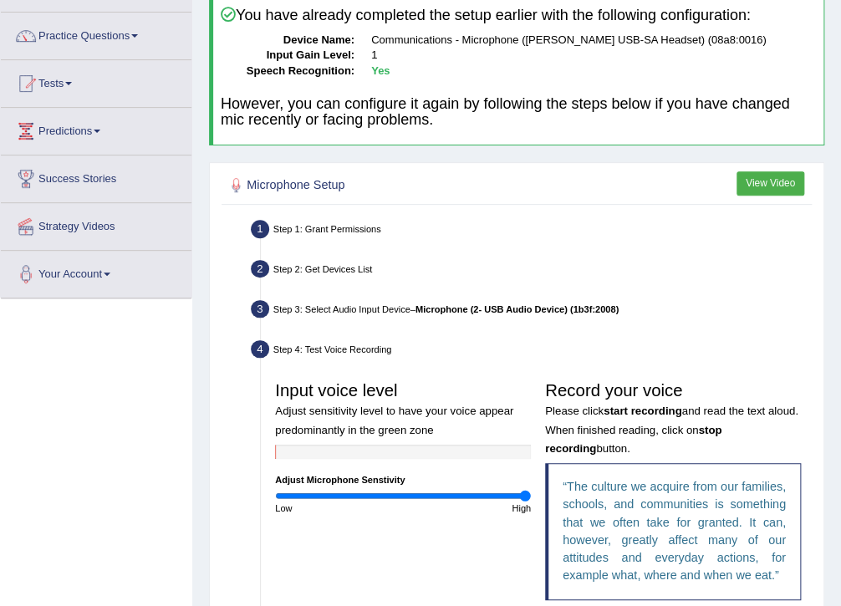
click at [765, 173] on button "View Video" at bounding box center [771, 183] width 68 height 24
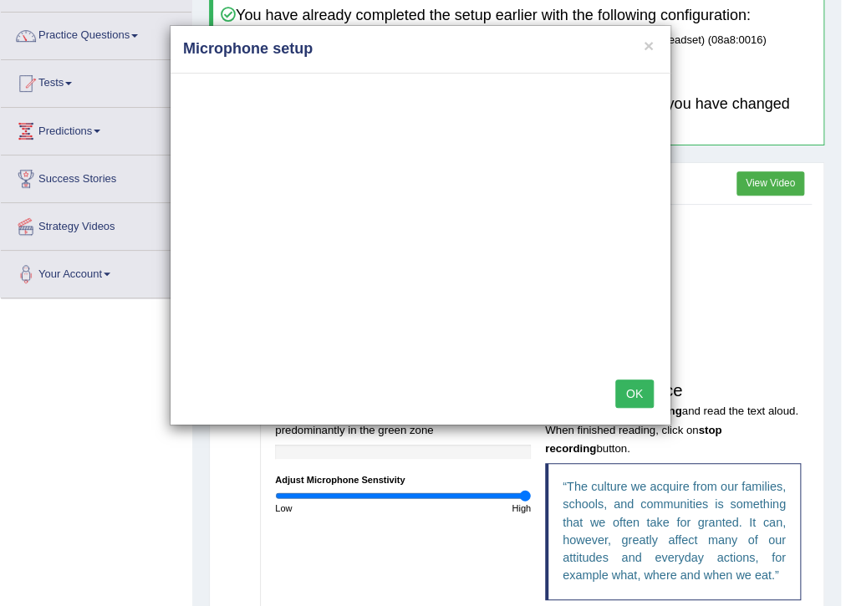
click at [645, 390] on button "OK" at bounding box center [634, 394] width 38 height 28
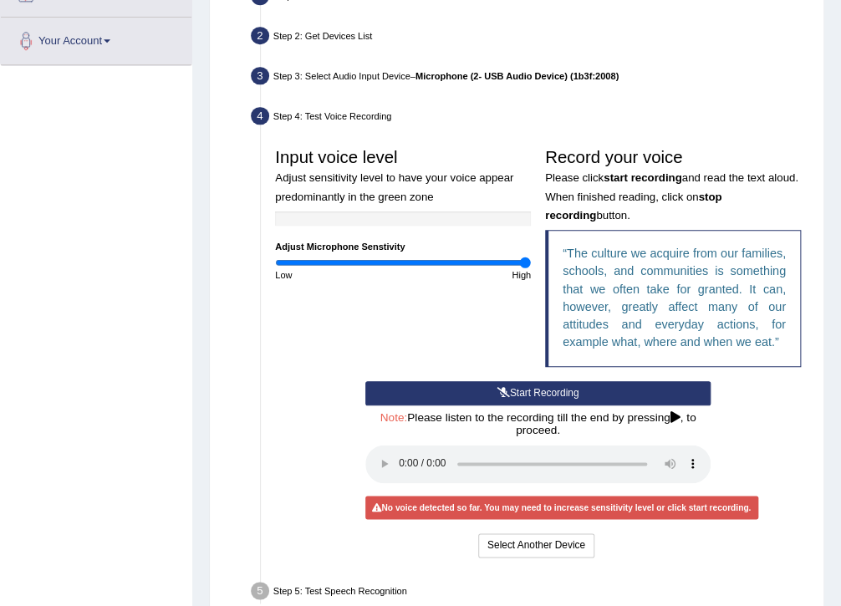
scroll to position [386, 0]
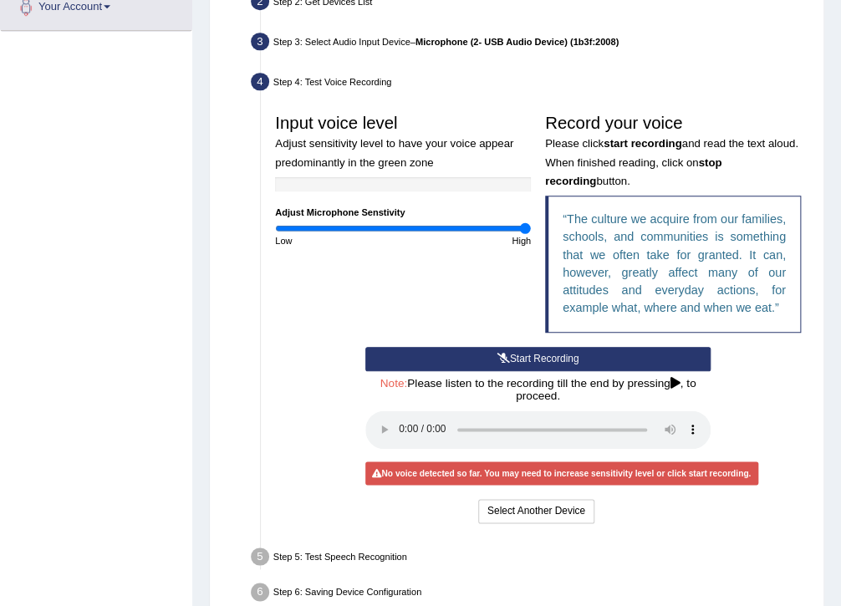
click at [375, 80] on div "Step 4: Test Voice Recording" at bounding box center [531, 84] width 573 height 31
click at [372, 37] on div "Step 3: Select Audio Input Device – Microphone (2- USB Audio Device) (1b3f:2008)" at bounding box center [531, 43] width 573 height 31
click at [343, 84] on div "Step 4: Test Voice Recording" at bounding box center [531, 84] width 573 height 31
click at [553, 515] on button "Select Another Device" at bounding box center [536, 511] width 116 height 24
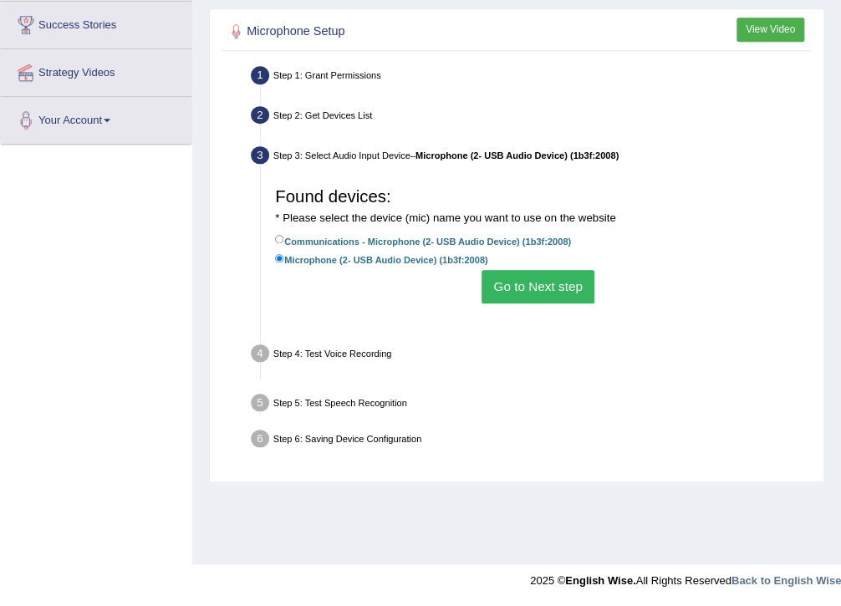
scroll to position [272, 0]
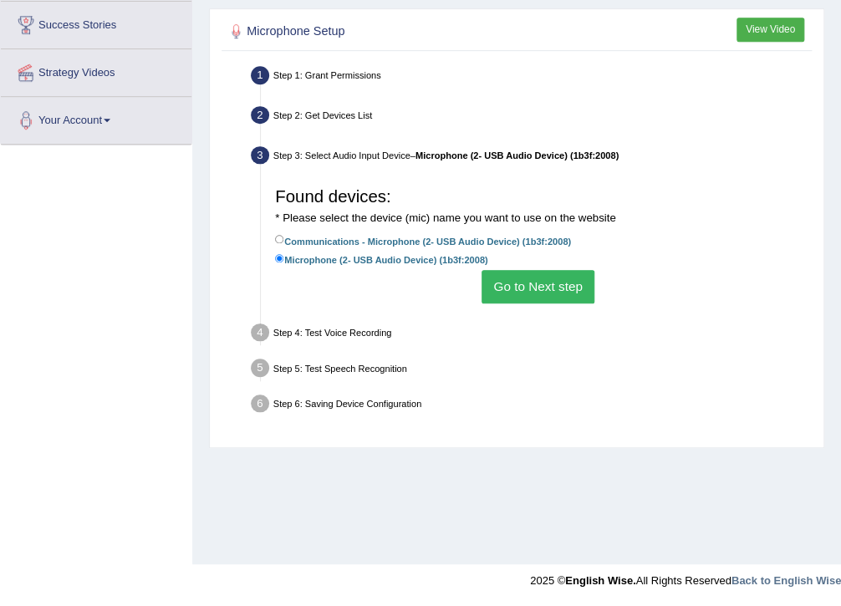
click at [423, 240] on label "Communications - Microphone (2- USB Audio Device) (1b3f:2008)" at bounding box center [423, 240] width 296 height 16
click at [284, 240] on input "Communications - Microphone (2- USB Audio Device) (1b3f:2008)" at bounding box center [279, 239] width 9 height 9
radio input "true"
click at [401, 254] on label "Microphone (2- USB Audio Device) (1b3f:2008)" at bounding box center [381, 259] width 212 height 16
click at [284, 254] on input "Microphone (2- USB Audio Device) (1b3f:2008)" at bounding box center [279, 258] width 9 height 9
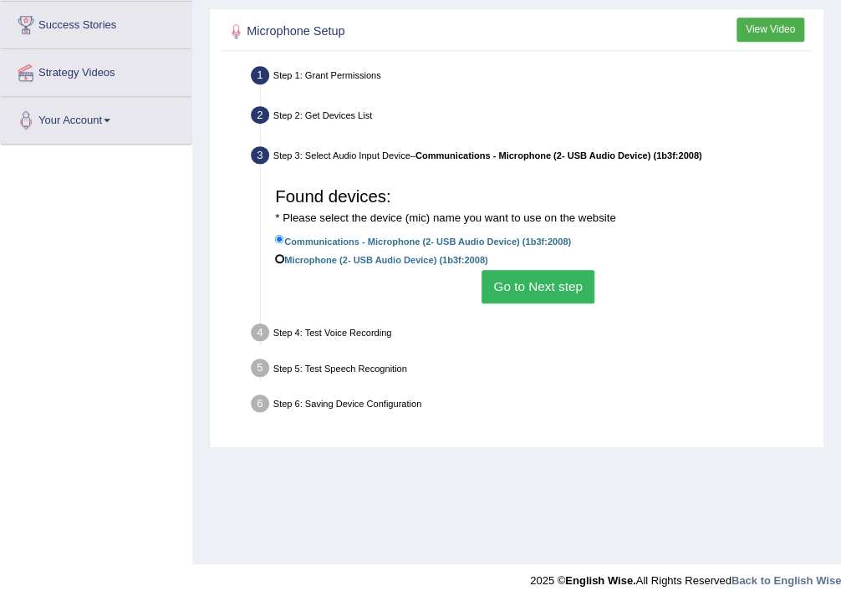
radio input "true"
click at [383, 154] on div "Step 3: Select Audio Input Device – Microphone (2- USB Audio Device) (1b3f:2008)" at bounding box center [531, 157] width 573 height 31
click at [529, 290] on button "Go to Next step" at bounding box center [538, 286] width 113 height 33
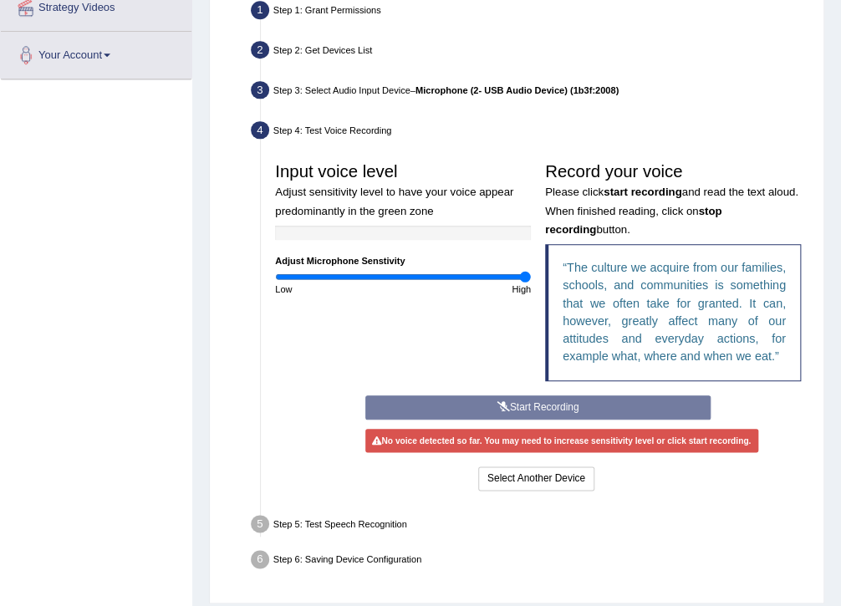
scroll to position [386, 0]
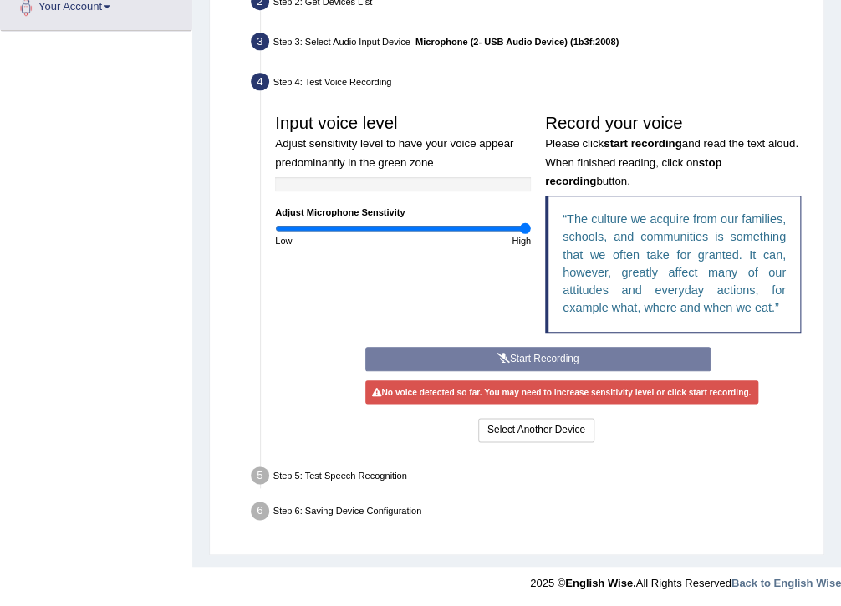
click at [372, 468] on div "Step 5: Test Speech Recognition" at bounding box center [531, 477] width 573 height 31
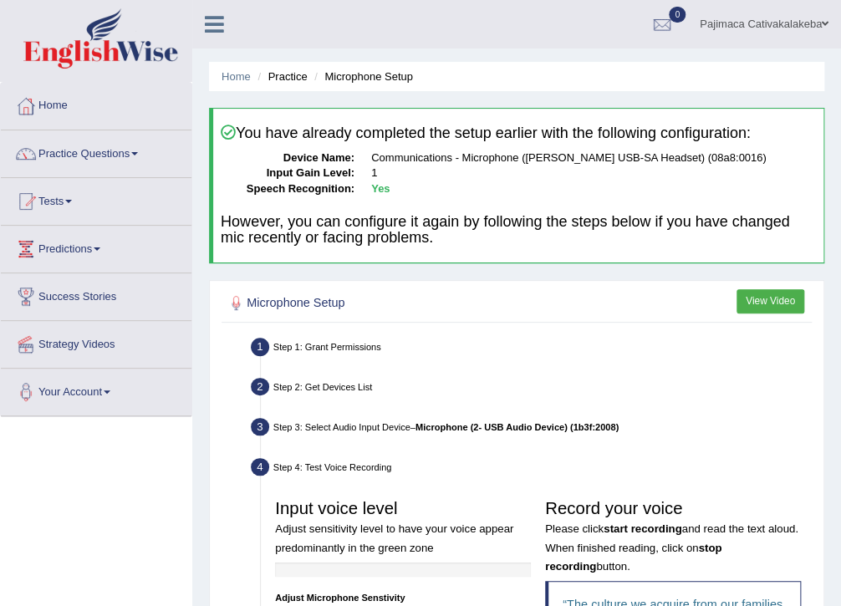
click at [346, 386] on div "Step 2: Get Devices List" at bounding box center [531, 389] width 573 height 31
click at [88, 288] on link "Success Stories" at bounding box center [96, 294] width 191 height 42
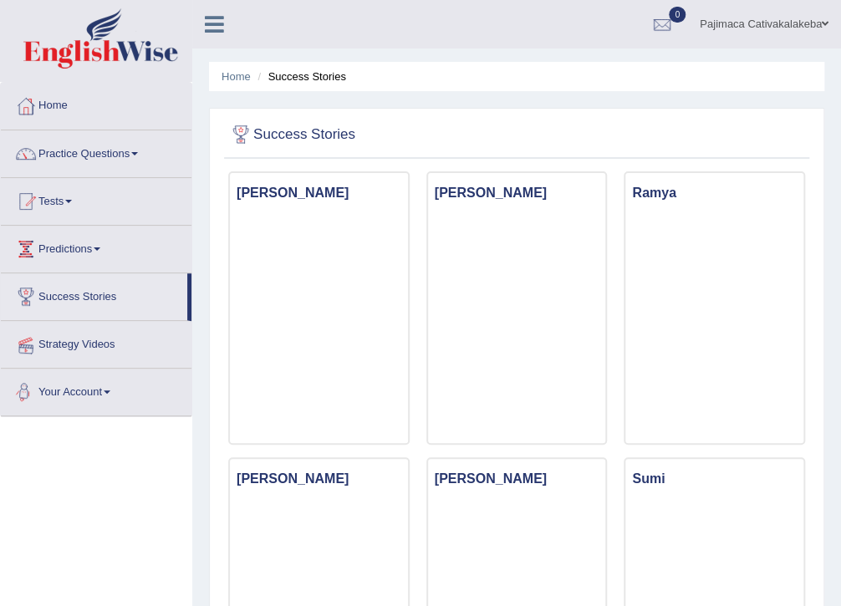
click at [88, 248] on link "Predictions" at bounding box center [96, 247] width 191 height 42
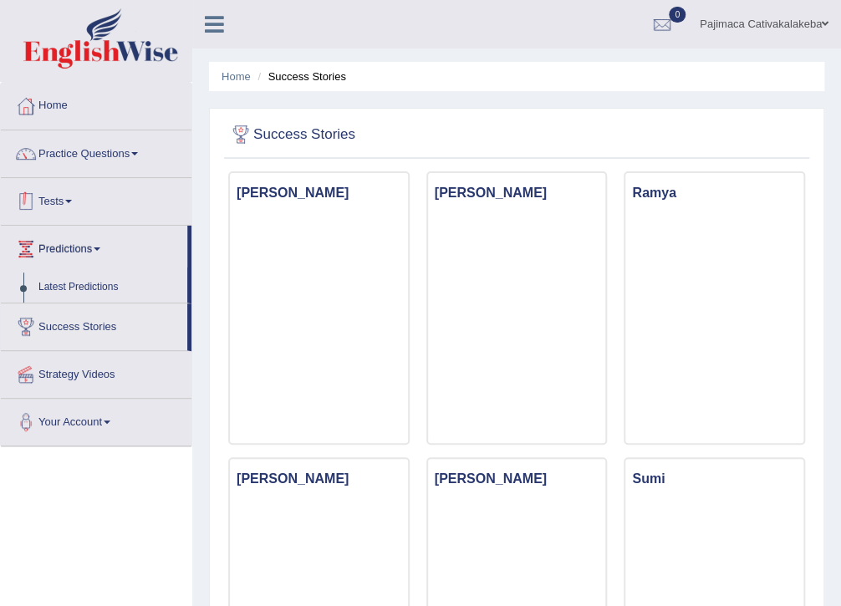
click at [75, 202] on link "Tests" at bounding box center [96, 199] width 191 height 42
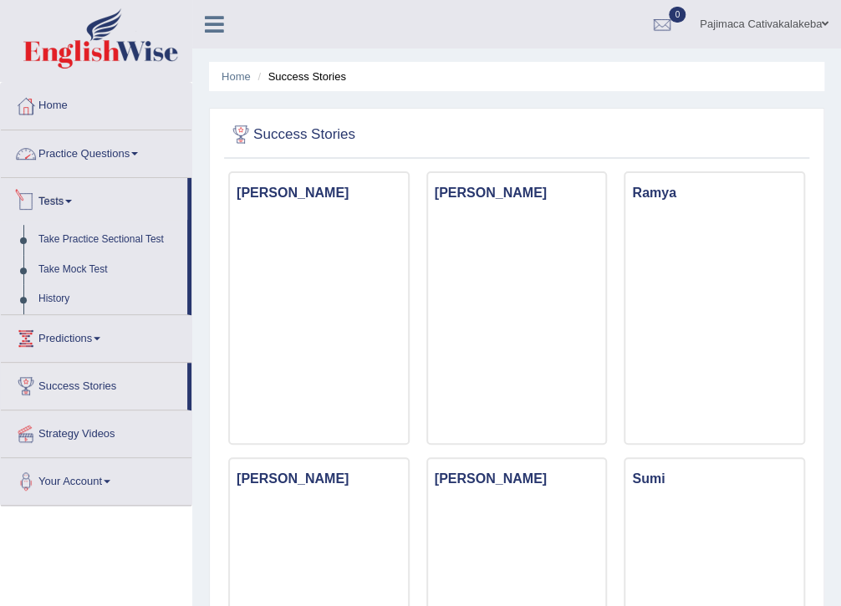
drag, startPoint x: 107, startPoint y: 162, endPoint x: 117, endPoint y: 166, distance: 10.6
click at [107, 162] on link "Practice Questions" at bounding box center [96, 151] width 191 height 42
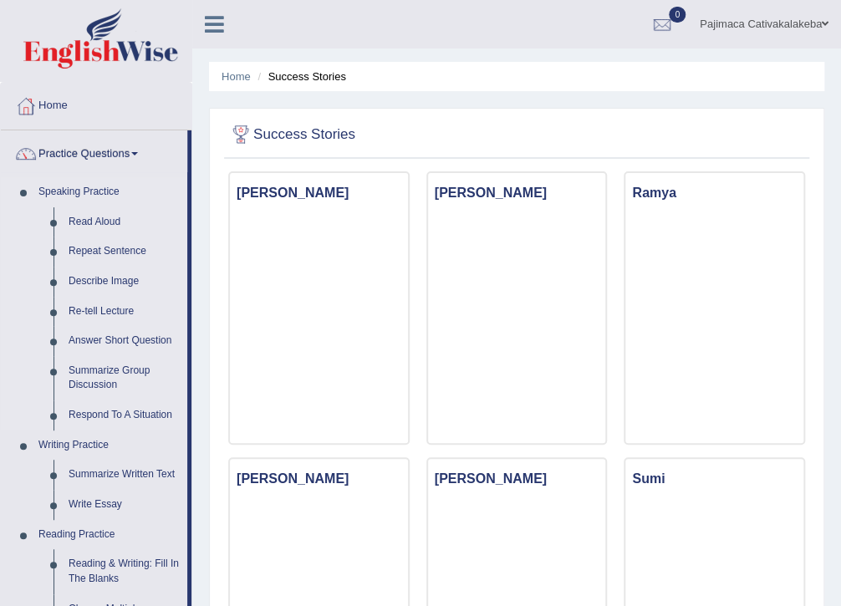
click at [98, 192] on link "Speaking Practice" at bounding box center [109, 192] width 156 height 30
click at [124, 151] on link "Practice Questions" at bounding box center [94, 151] width 186 height 42
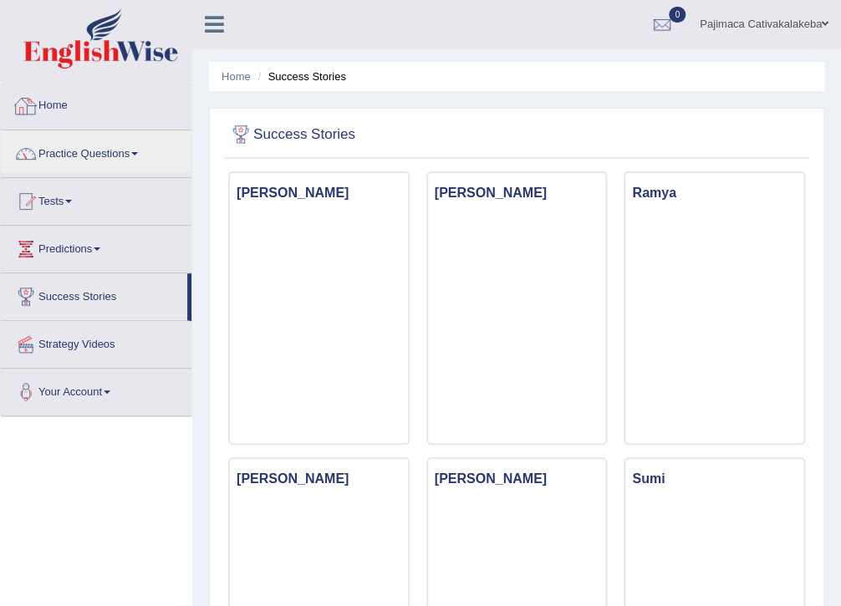
click at [65, 109] on link "Home" at bounding box center [96, 104] width 191 height 42
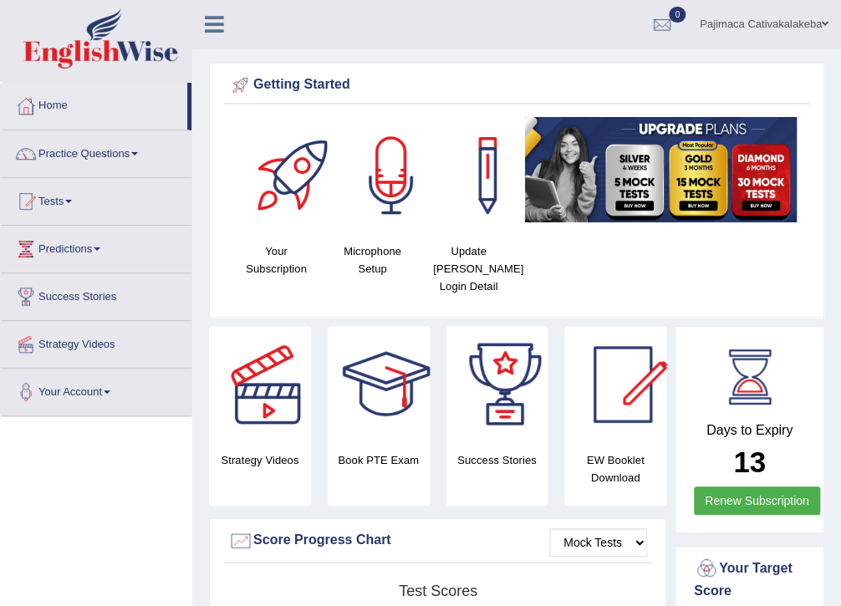
click at [387, 243] on h4 "Microphone Setup" at bounding box center [372, 260] width 79 height 35
click at [396, 192] on div at bounding box center [391, 175] width 117 height 117
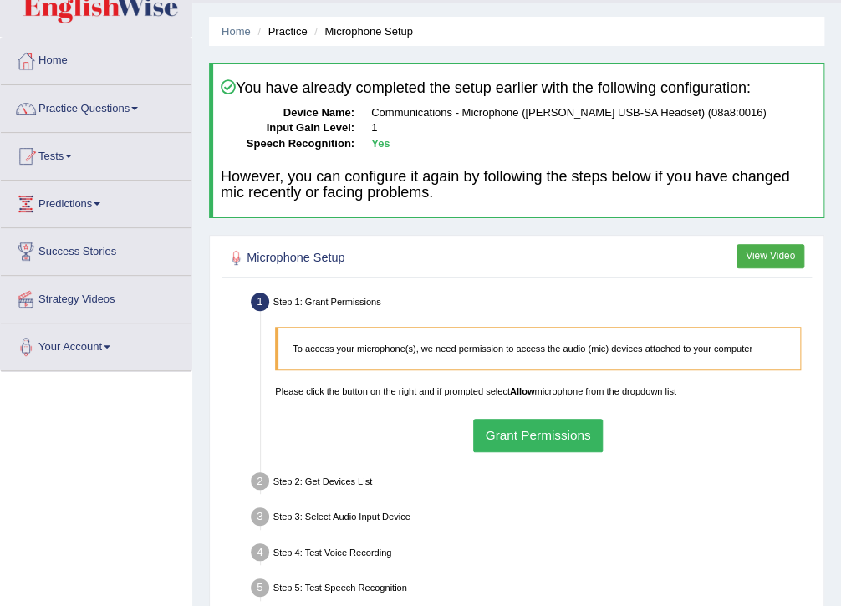
scroll to position [201, 0]
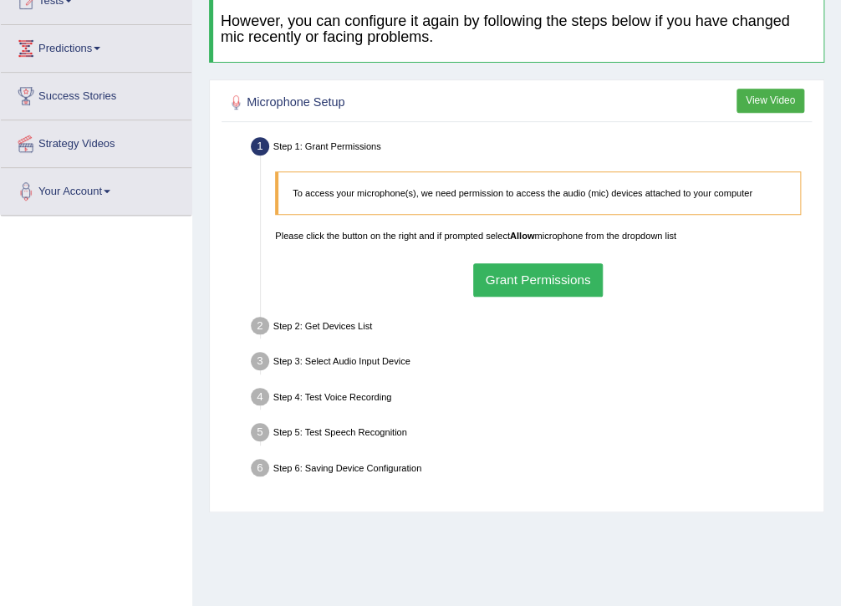
click at [517, 289] on button "Grant Permissions" at bounding box center [538, 279] width 130 height 33
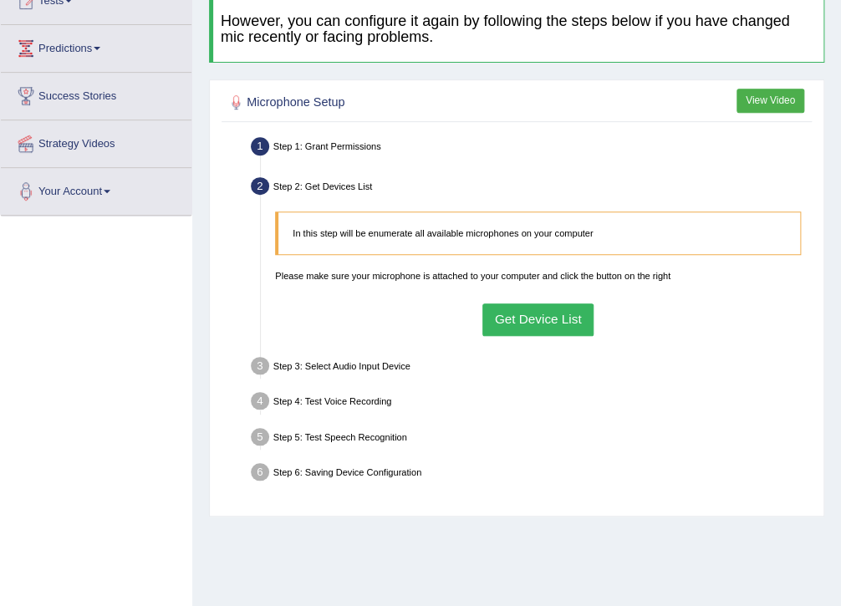
click at [543, 328] on button "Get Device List" at bounding box center [538, 320] width 111 height 33
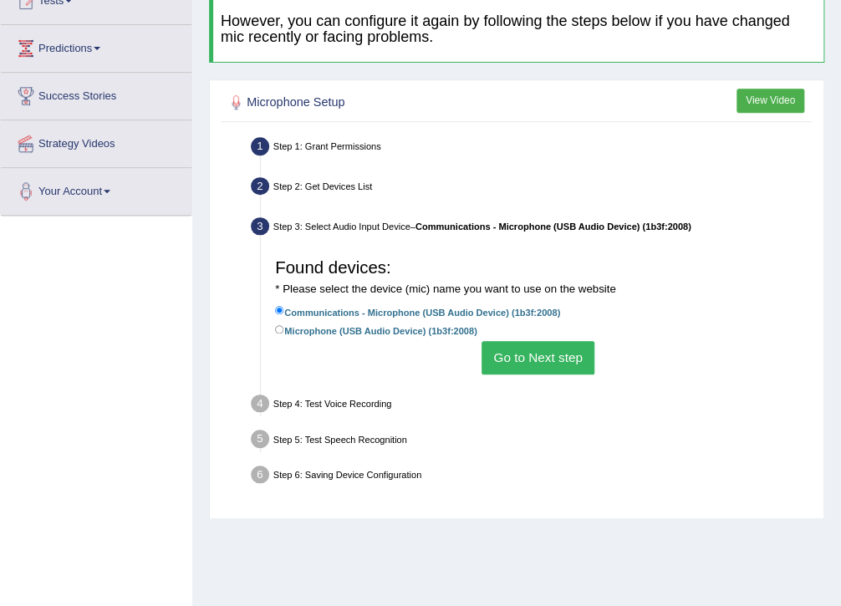
drag, startPoint x: 570, startPoint y: 336, endPoint x: 580, endPoint y: 335, distance: 10.1
click at [580, 335] on li "Microphone (USB Audio Device) (1b3f:2008)" at bounding box center [538, 331] width 526 height 19
click at [568, 359] on button "Go to Next step" at bounding box center [538, 357] width 113 height 33
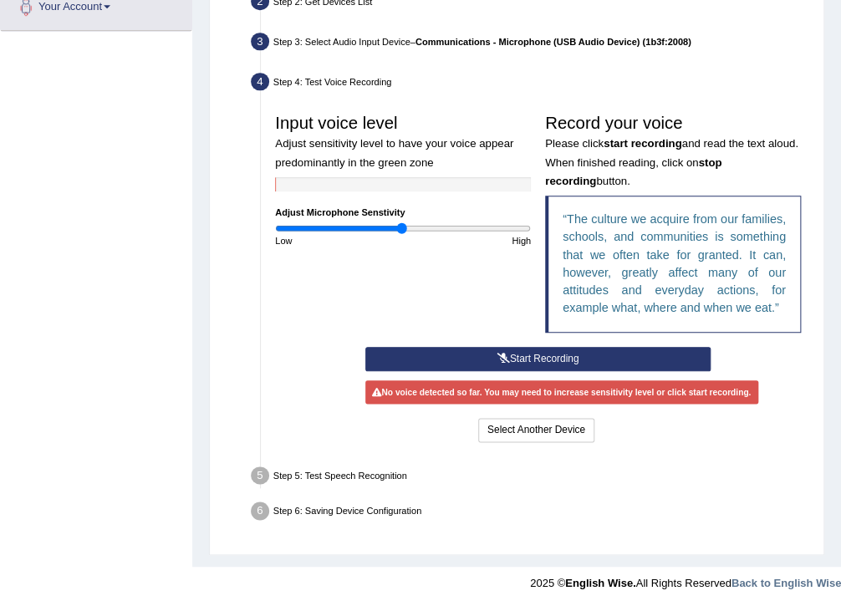
scroll to position [319, 0]
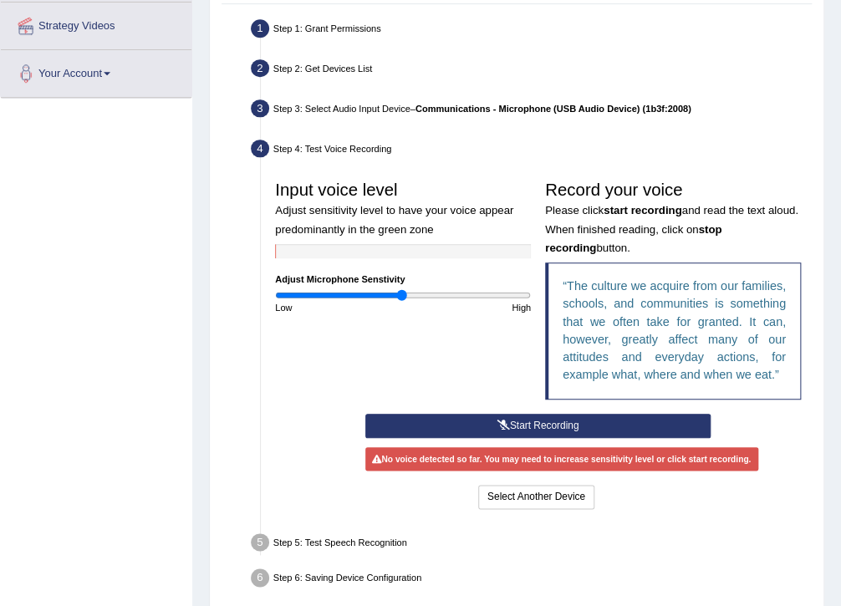
click at [529, 419] on button "Start Recording" at bounding box center [537, 426] width 345 height 24
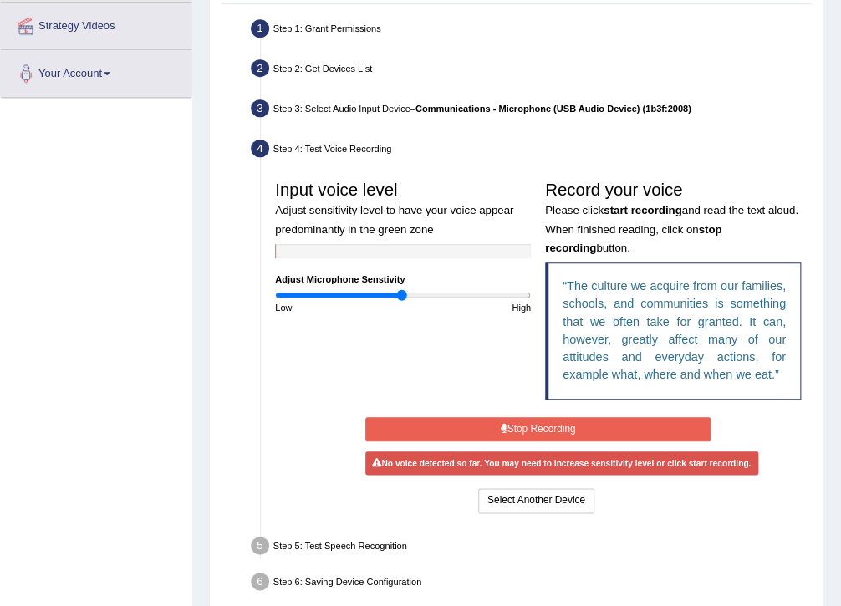
click at [539, 426] on button "Stop Recording" at bounding box center [537, 429] width 345 height 24
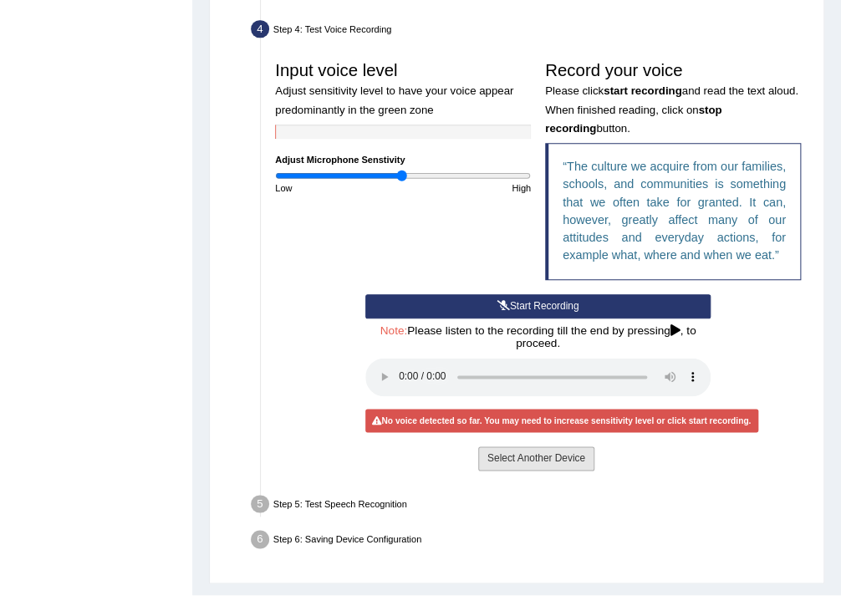
scroll to position [467, 0]
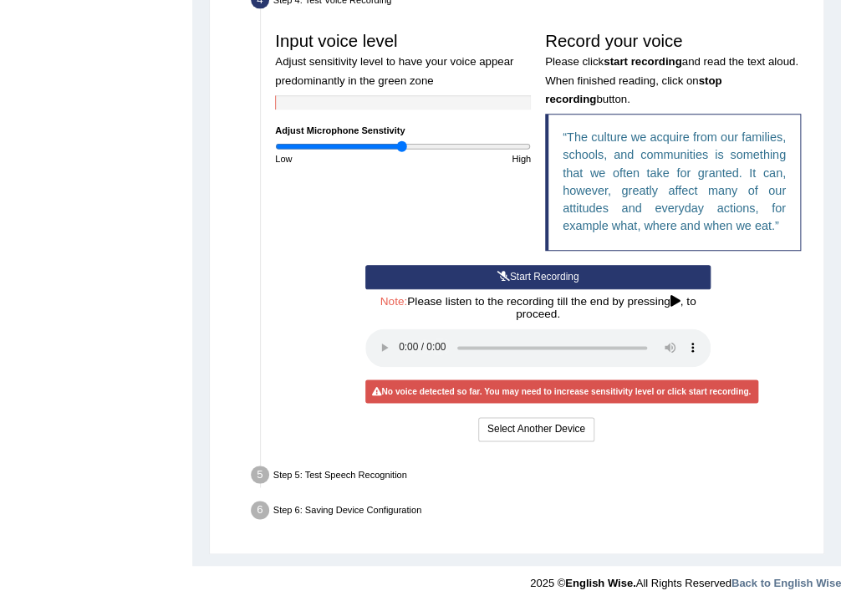
click at [329, 472] on div "Step 5: Test Speech Recognition" at bounding box center [531, 477] width 573 height 31
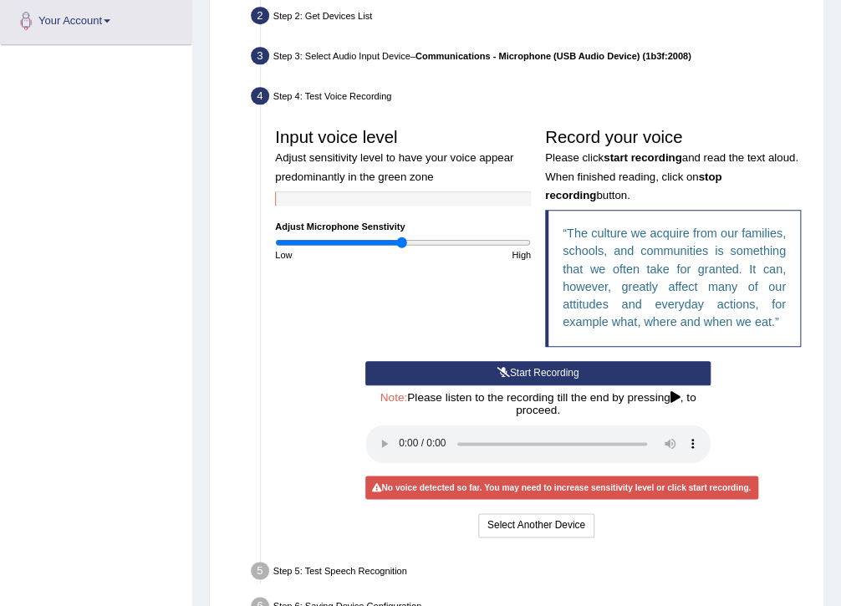
scroll to position [200, 0]
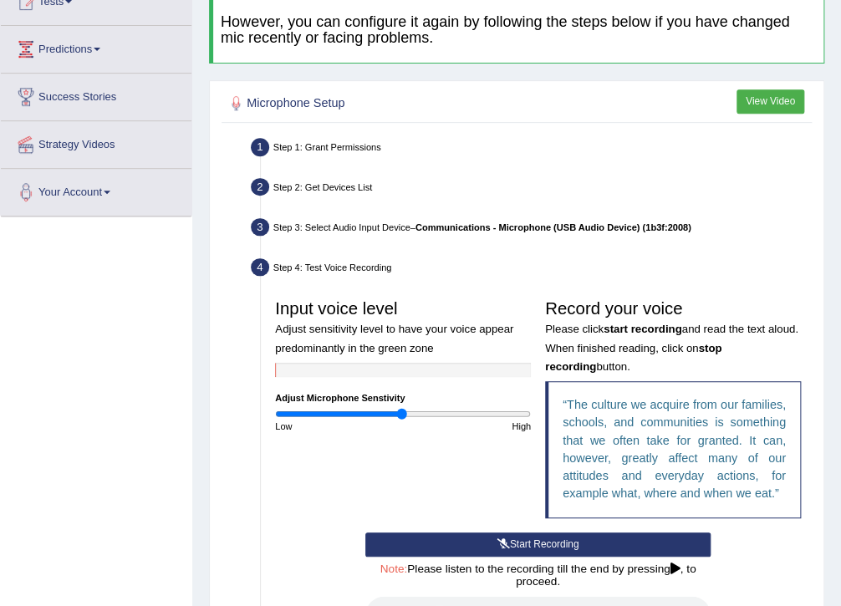
click at [374, 263] on div "Step 4: Test Voice Recording" at bounding box center [531, 269] width 573 height 31
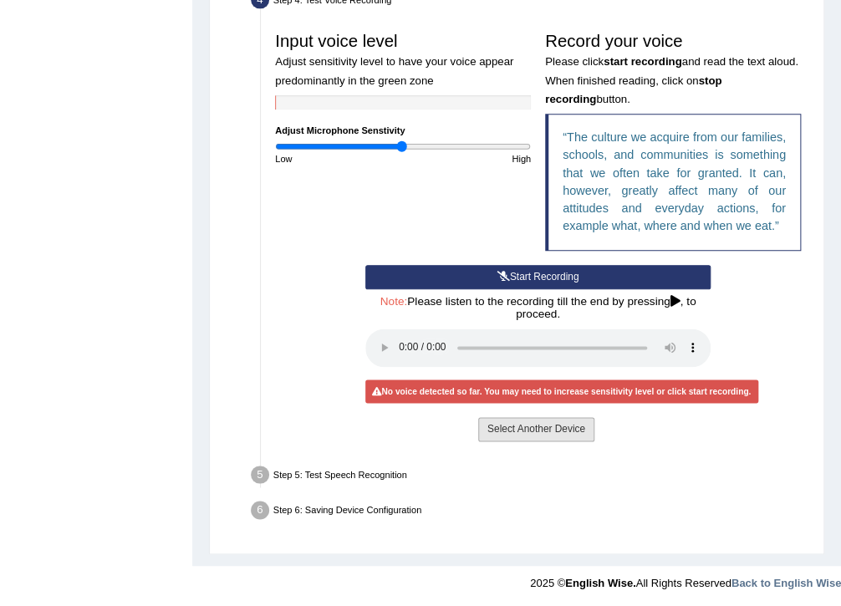
click at [546, 425] on button "Select Another Device" at bounding box center [536, 429] width 116 height 24
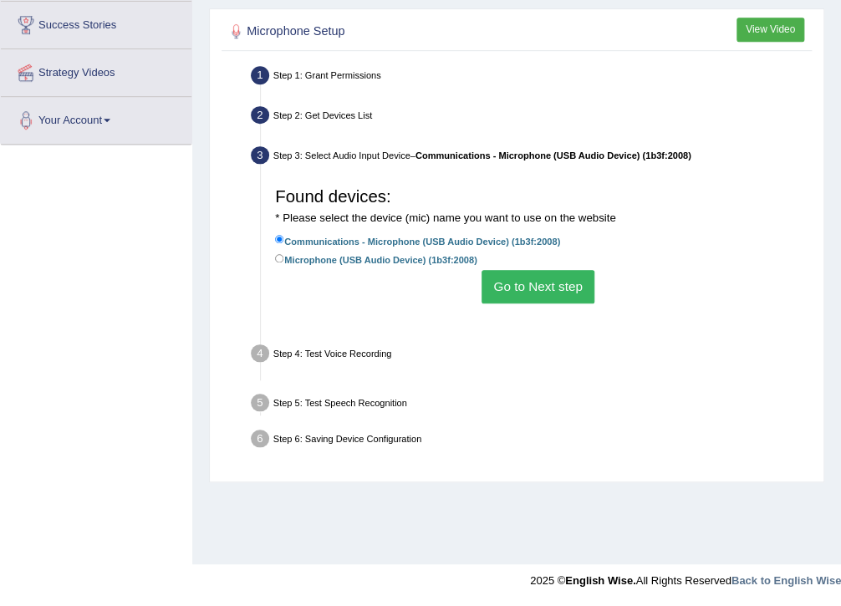
scroll to position [272, 0]
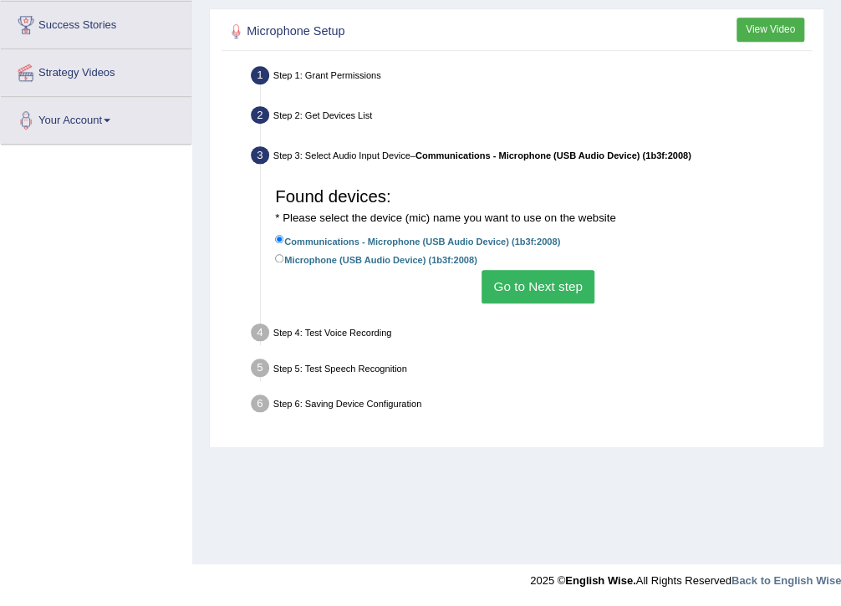
click at [542, 278] on button "Go to Next step" at bounding box center [538, 286] width 113 height 33
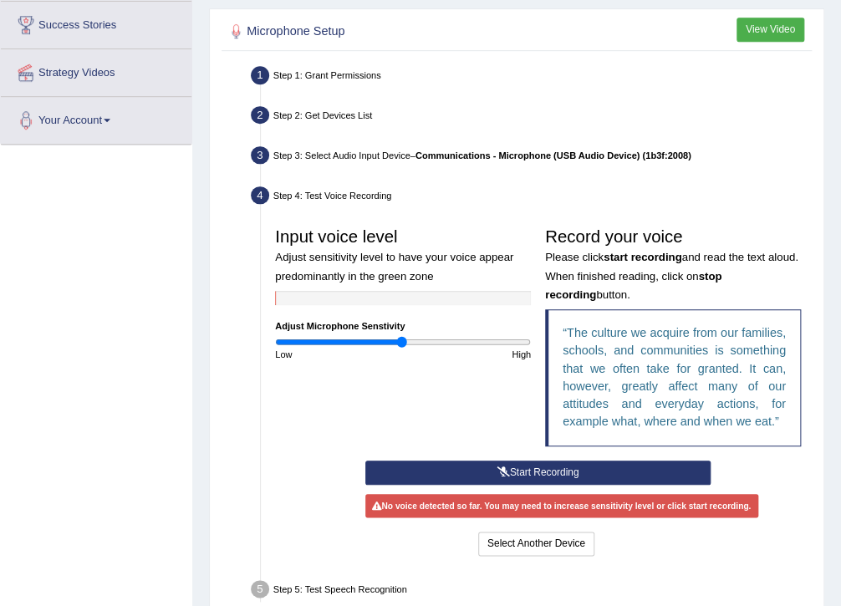
click at [512, 467] on button "Start Recording" at bounding box center [537, 473] width 345 height 24
